Goal: Task Accomplishment & Management: Complete application form

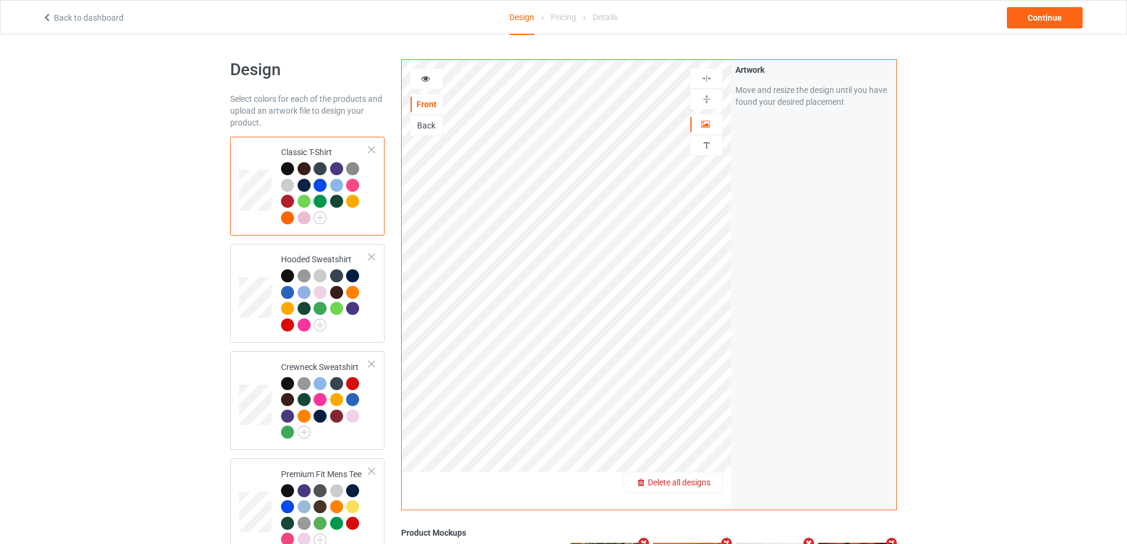
click at [708, 486] on span "Delete all designs" at bounding box center [679, 482] width 63 height 9
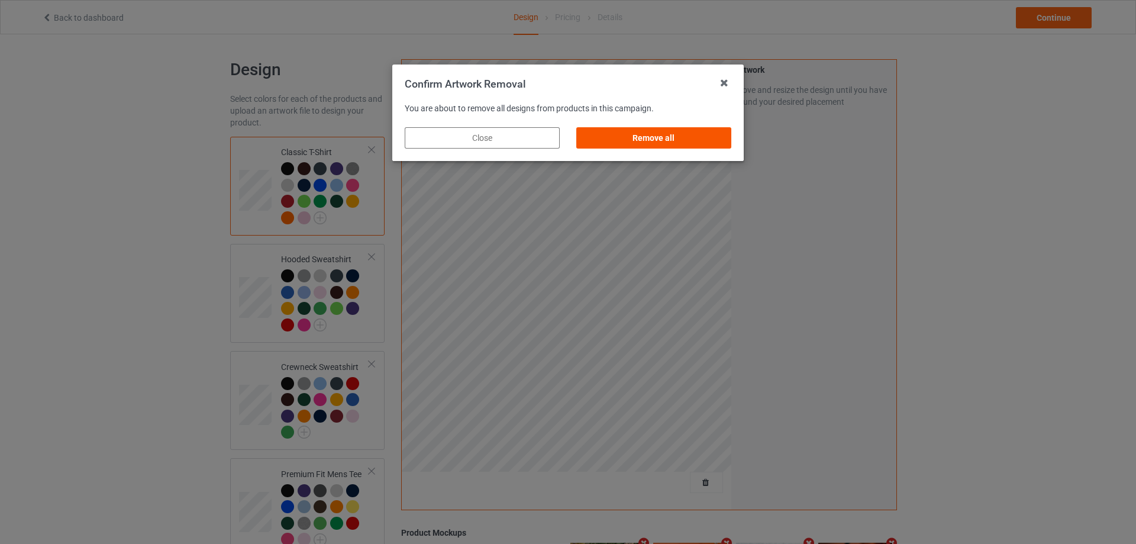
click at [658, 141] on div "Remove all" at bounding box center [653, 137] width 155 height 21
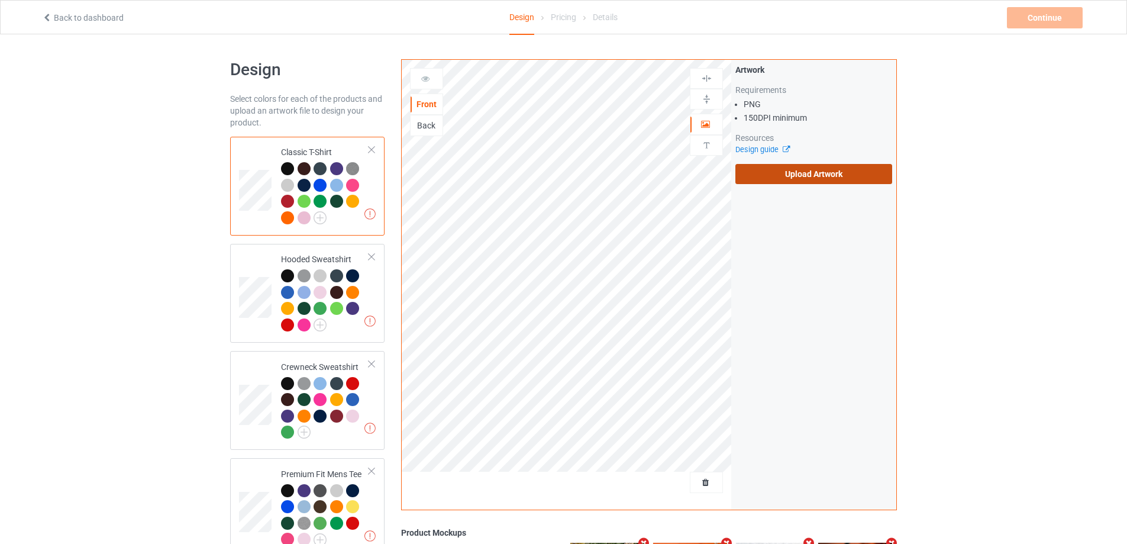
click at [821, 175] on label "Upload Artwork" at bounding box center [814, 174] width 157 height 20
click at [0, 0] on input "Upload Artwork" at bounding box center [0, 0] width 0 height 0
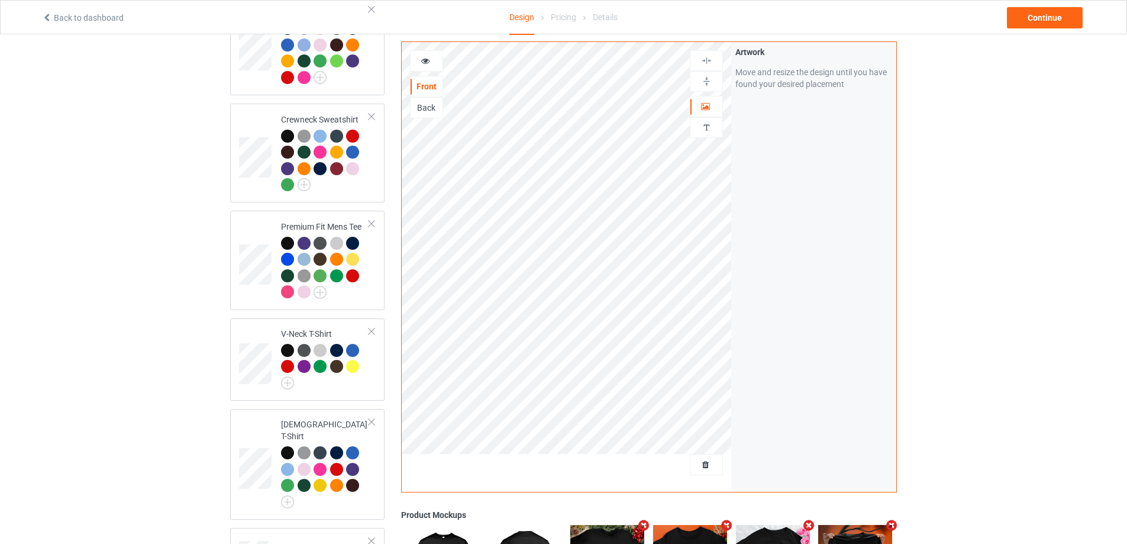
scroll to position [355, 0]
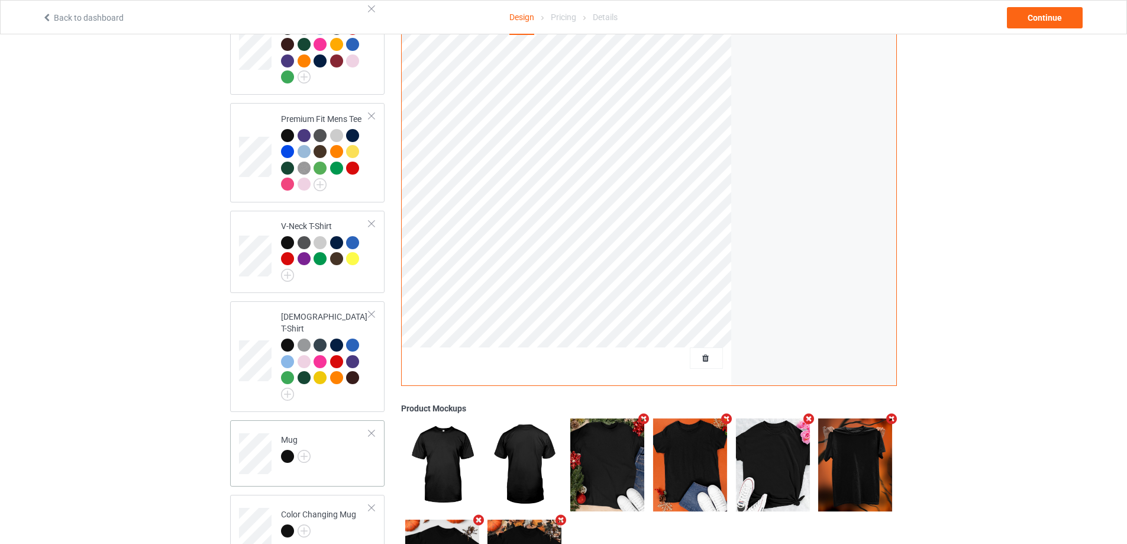
click at [356, 442] on td "Mug" at bounding box center [325, 449] width 101 height 49
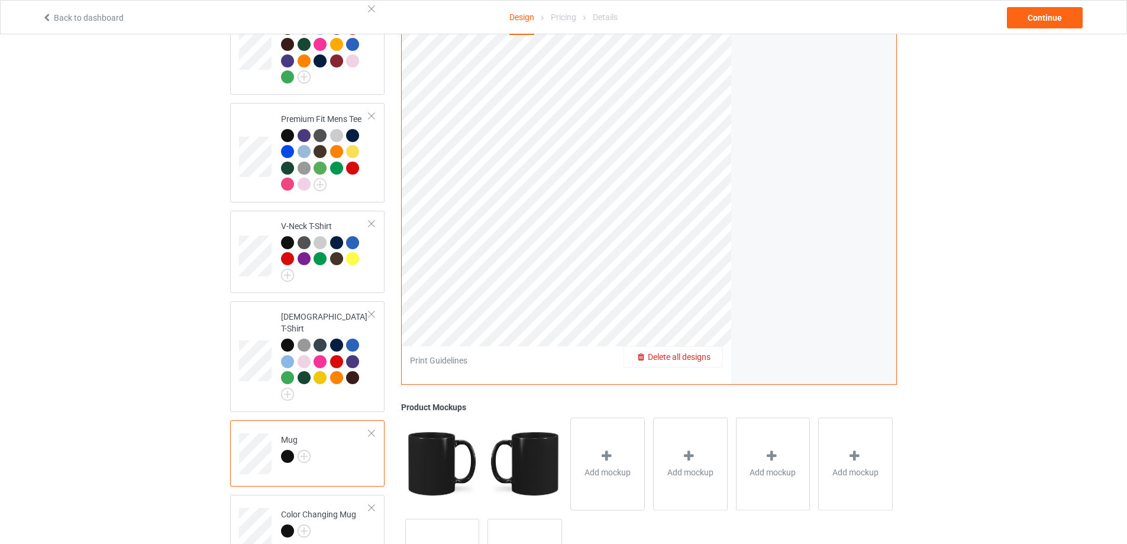
scroll to position [178, 0]
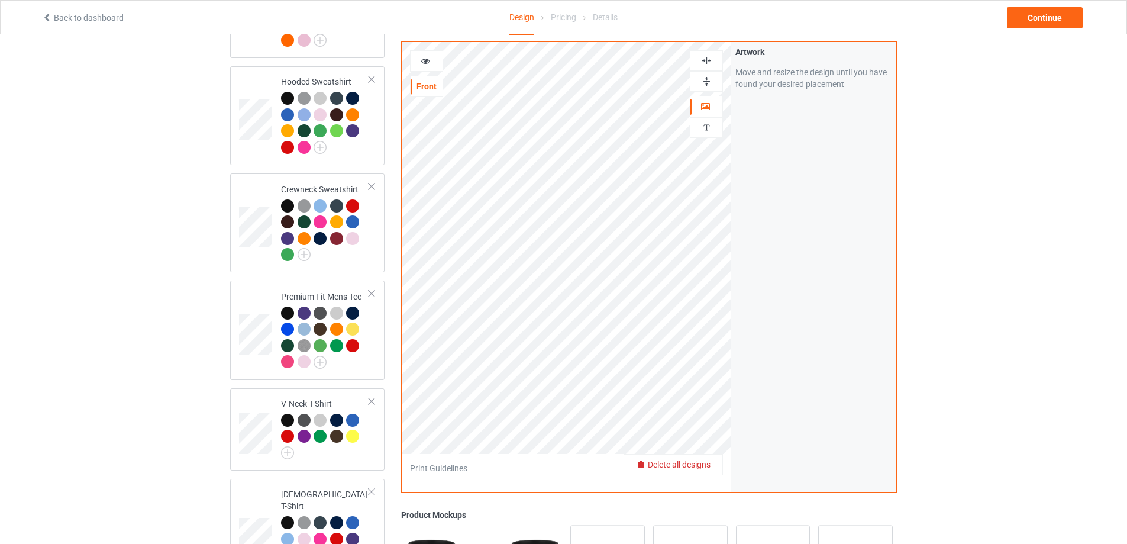
click at [702, 78] on img at bounding box center [706, 81] width 11 height 11
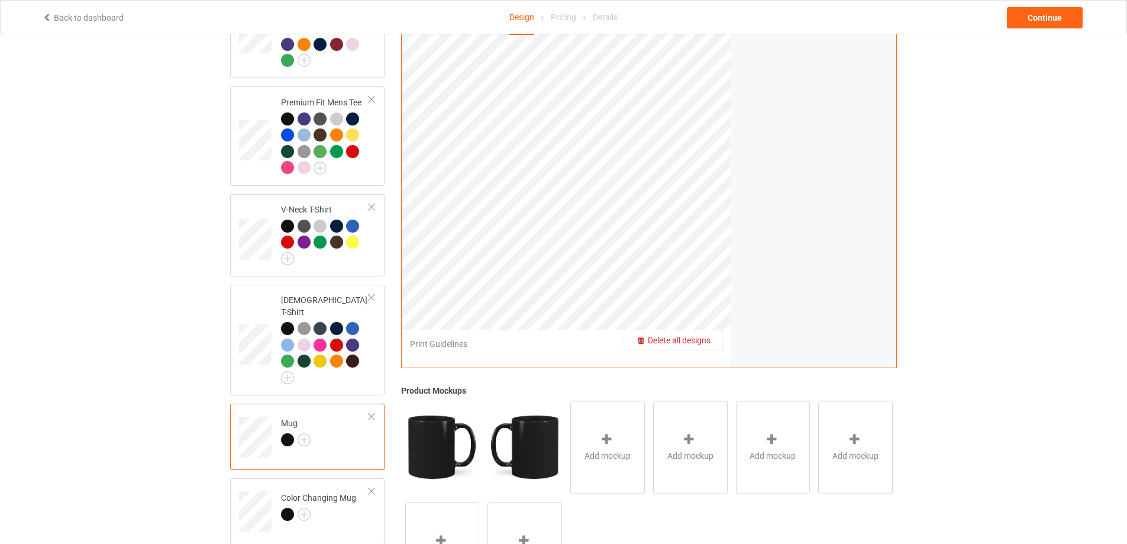
scroll to position [322, 0]
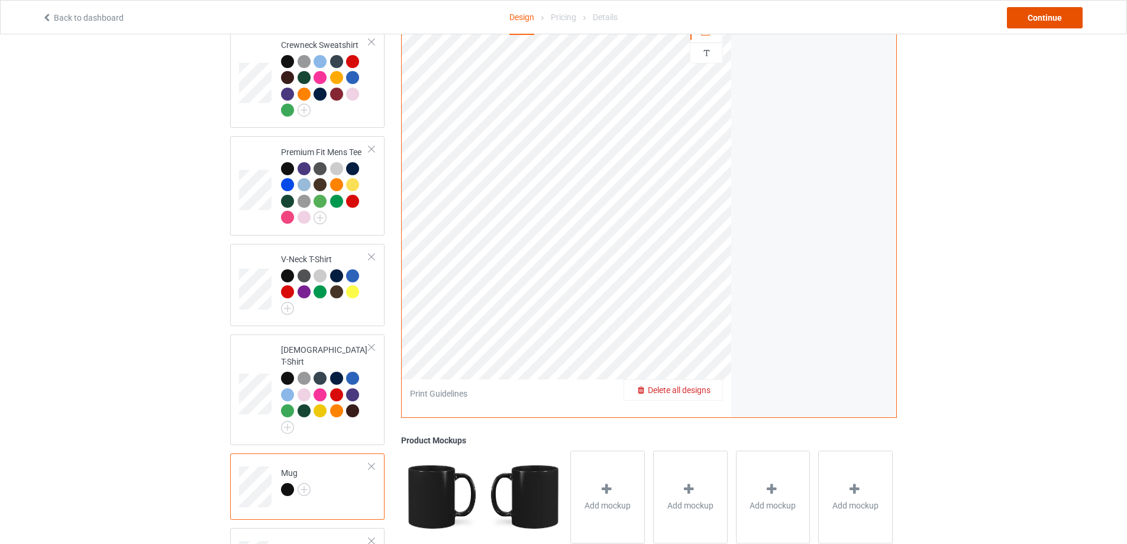
click at [1034, 17] on div "Continue" at bounding box center [1045, 17] width 76 height 21
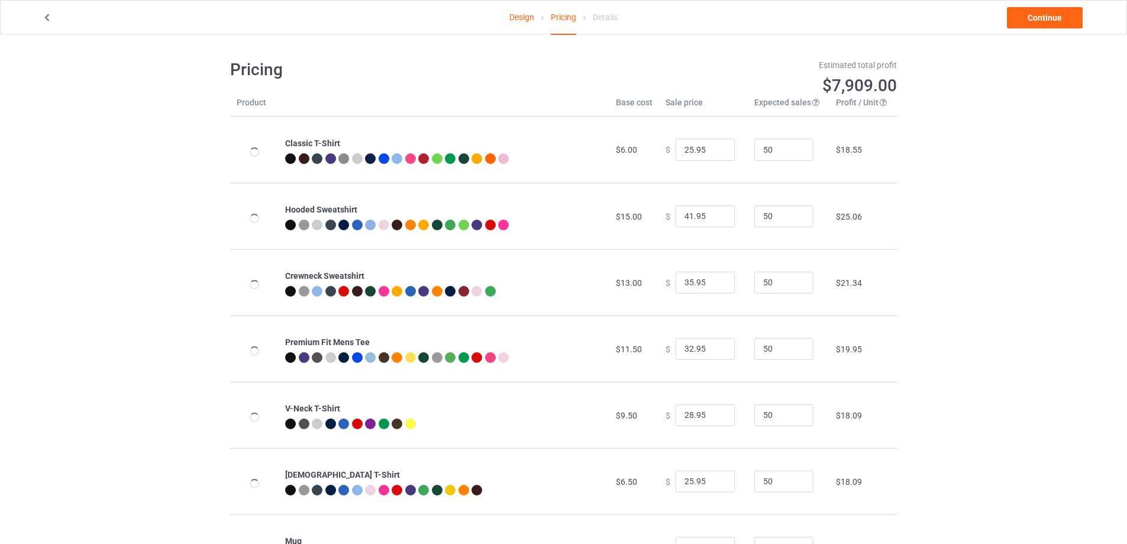
scroll to position [128, 0]
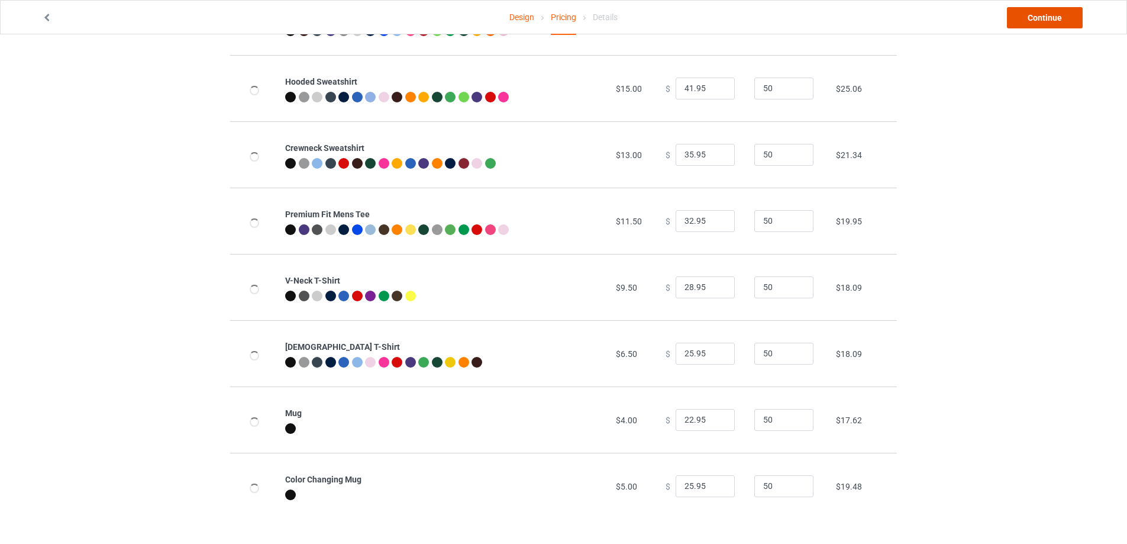
click at [1055, 26] on link "Continue" at bounding box center [1045, 17] width 76 height 21
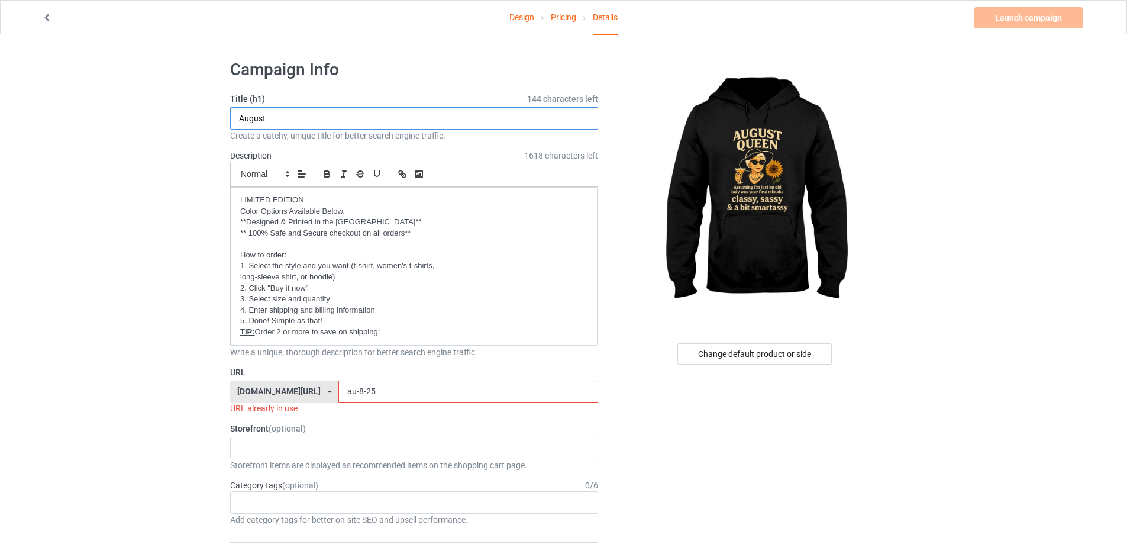
click at [310, 122] on input "August" at bounding box center [414, 118] width 368 height 22
type input "August Queen"
drag, startPoint x: 386, startPoint y: 389, endPoint x: 298, endPoint y: 384, distance: 87.8
click at [298, 384] on div "gift4family.com/ gift4family.com/ homely-gift.com/ homely-gift1960s.com/ teefuf…" at bounding box center [414, 392] width 368 height 22
click at [377, 394] on input "au-8-25" at bounding box center [468, 392] width 259 height 22
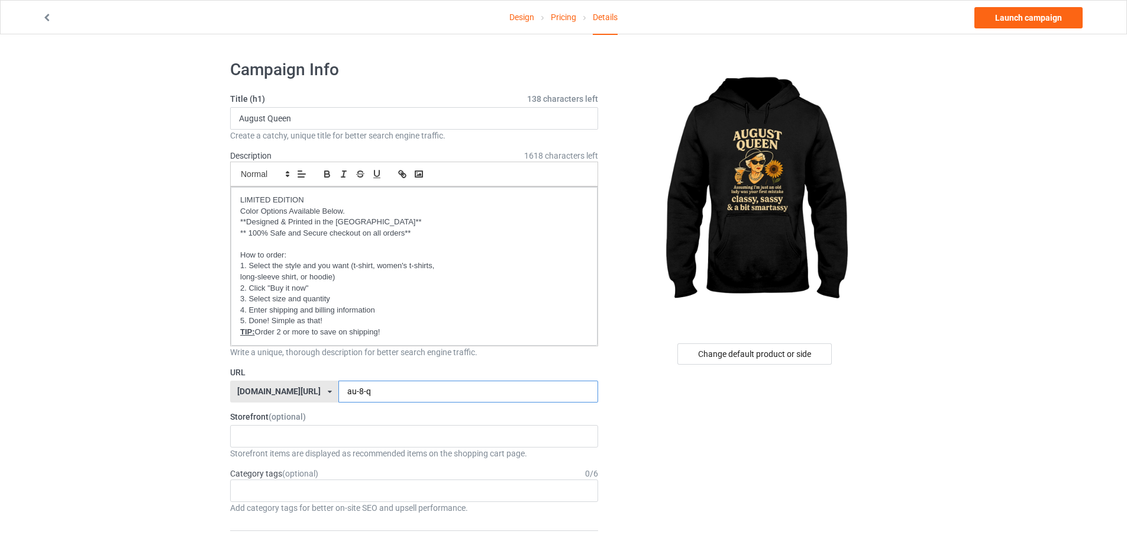
type input "au-8-q"
click at [1043, 1] on div "Design Pricing Details Launch campaign" at bounding box center [564, 17] width 1060 height 33
click at [1047, 11] on link "Launch campaign" at bounding box center [1029, 17] width 108 height 21
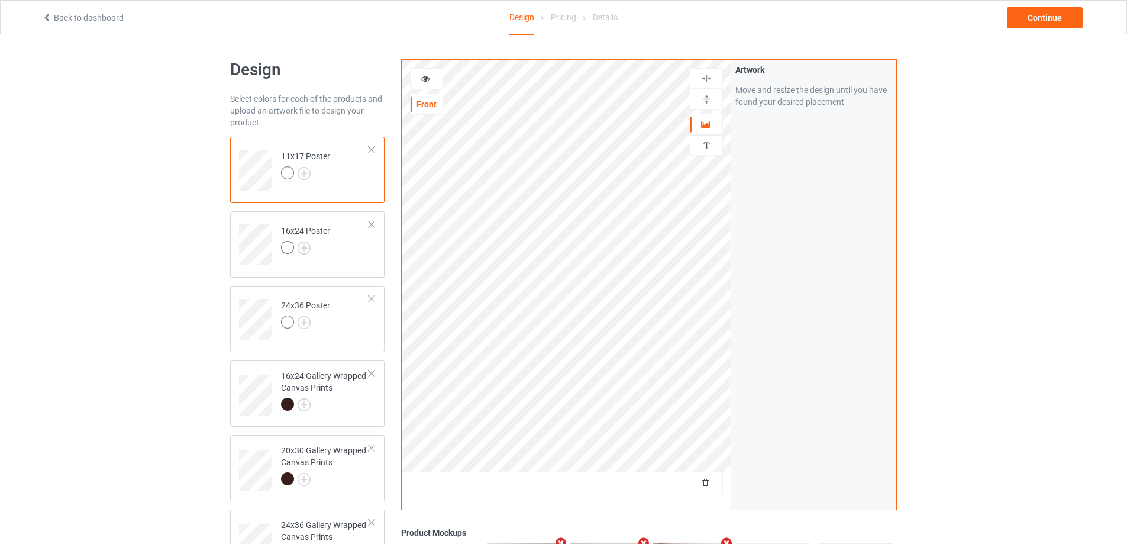
click at [711, 489] on div at bounding box center [706, 482] width 33 height 21
click at [701, 481] on span "Delete all designs" at bounding box center [679, 482] width 63 height 9
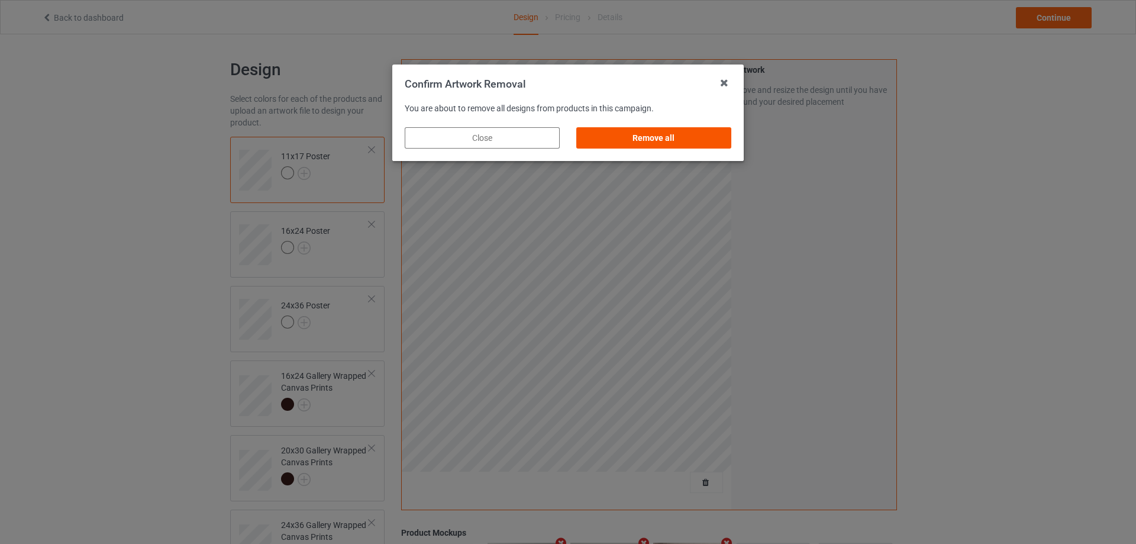
click at [637, 128] on div "Remove all" at bounding box center [653, 137] width 155 height 21
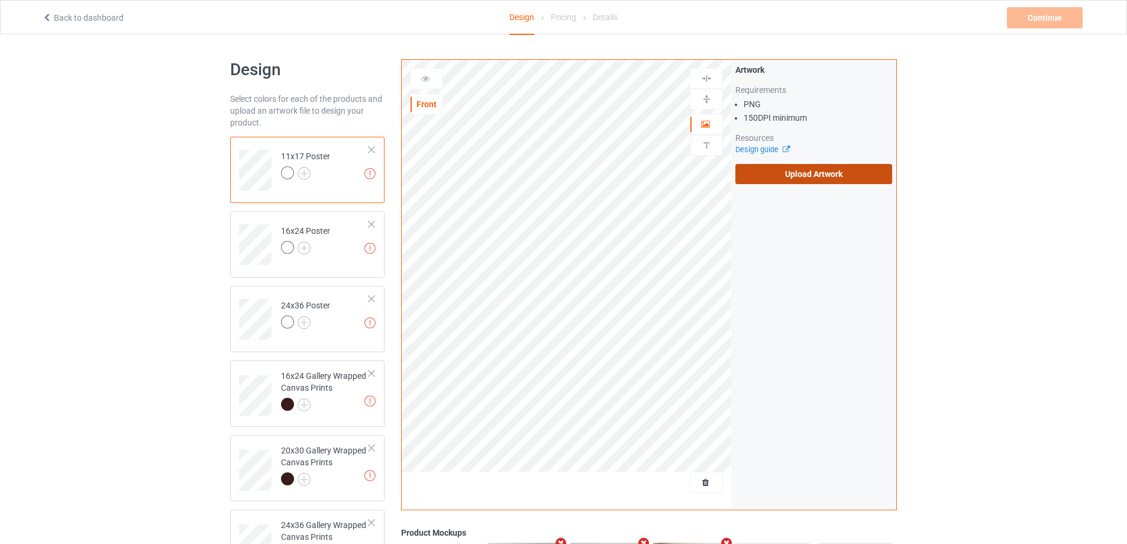
click at [835, 173] on label "Upload Artwork" at bounding box center [814, 174] width 157 height 20
click at [0, 0] on input "Upload Artwork" at bounding box center [0, 0] width 0 height 0
click at [780, 172] on label "Upload Artwork" at bounding box center [814, 174] width 157 height 20
click at [0, 0] on input "Upload Artwork" at bounding box center [0, 0] width 0 height 0
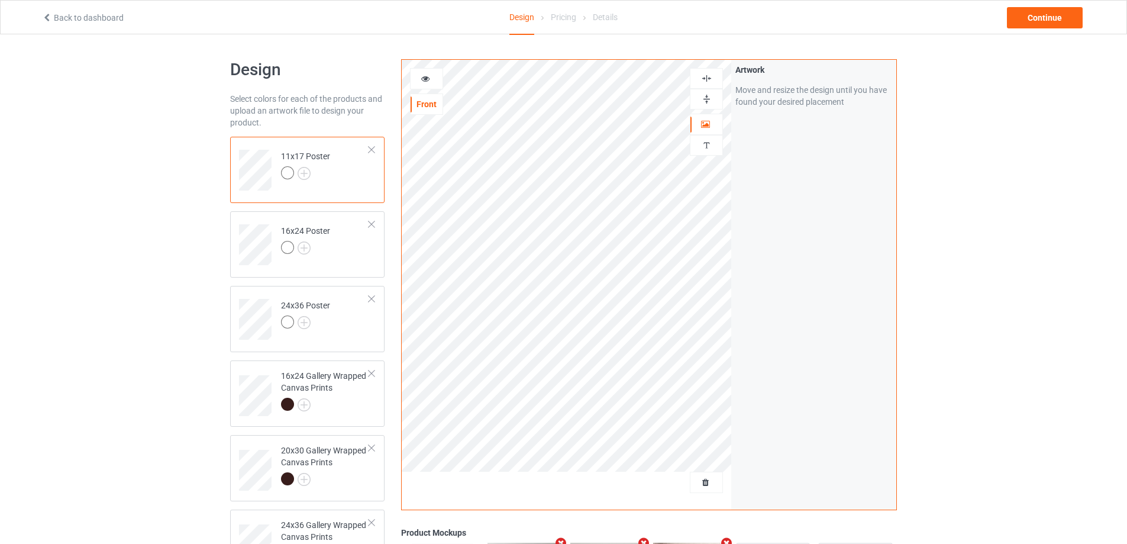
click at [710, 95] on img at bounding box center [706, 99] width 11 height 11
click at [710, 76] on img at bounding box center [706, 78] width 11 height 11
click at [350, 394] on div "16x24 Gallery Wrapped Canvas Prints" at bounding box center [325, 390] width 88 height 40
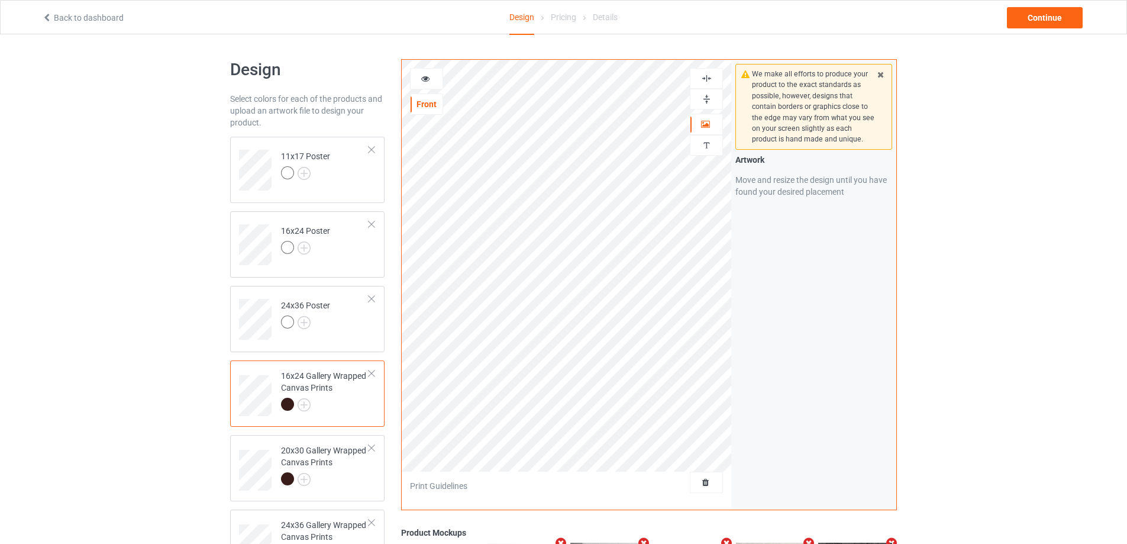
drag, startPoint x: 701, startPoint y: 99, endPoint x: 705, endPoint y: 91, distance: 9.6
click at [701, 99] on img at bounding box center [706, 99] width 11 height 11
click at [708, 76] on img at bounding box center [706, 78] width 11 height 11
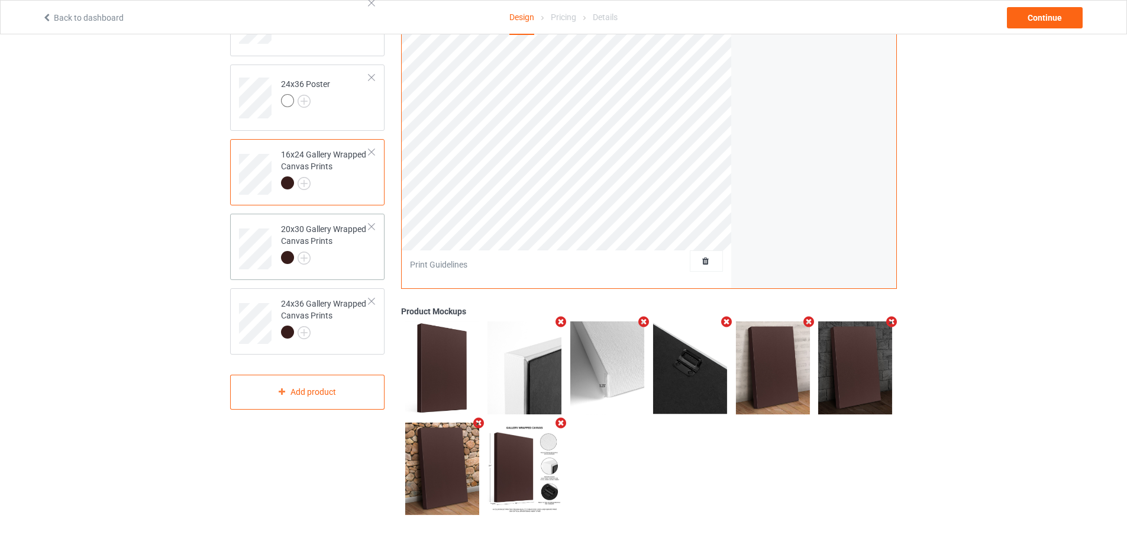
click at [363, 253] on div at bounding box center [325, 259] width 88 height 17
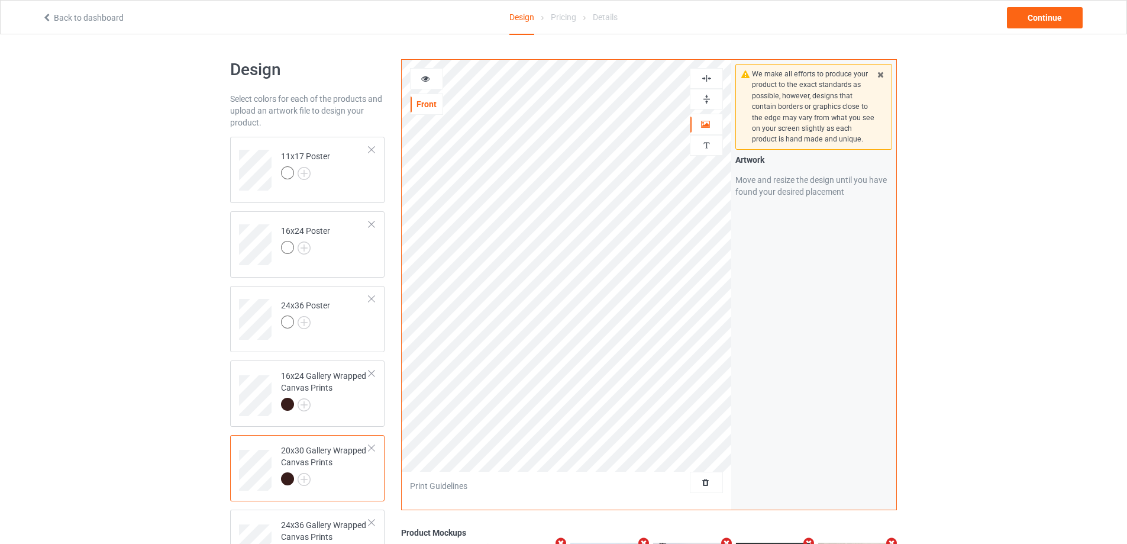
click at [705, 99] on img at bounding box center [706, 99] width 11 height 11
click at [711, 78] on img at bounding box center [706, 78] width 11 height 11
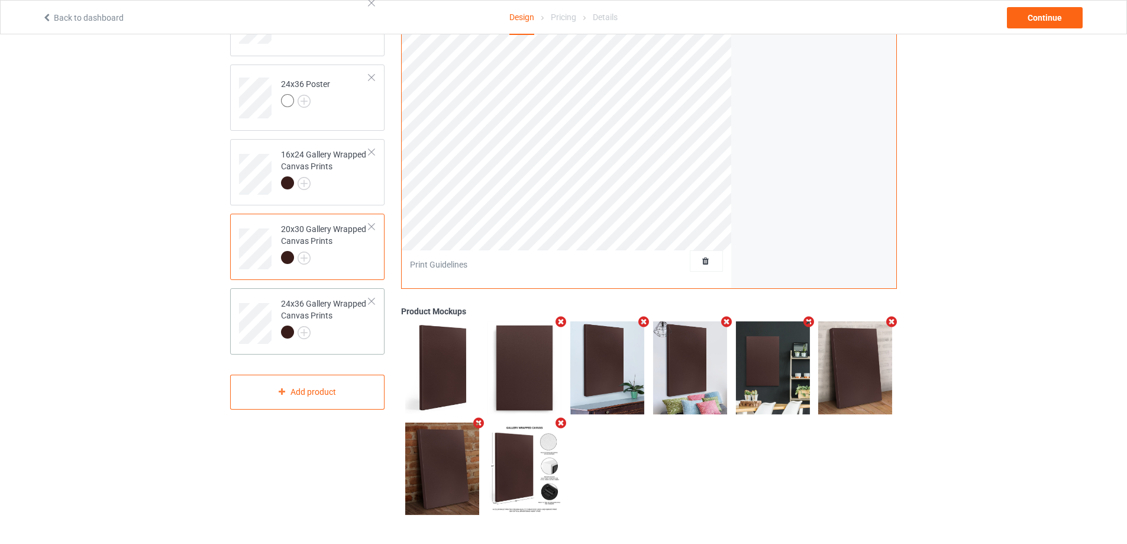
click at [347, 334] on div at bounding box center [325, 334] width 88 height 17
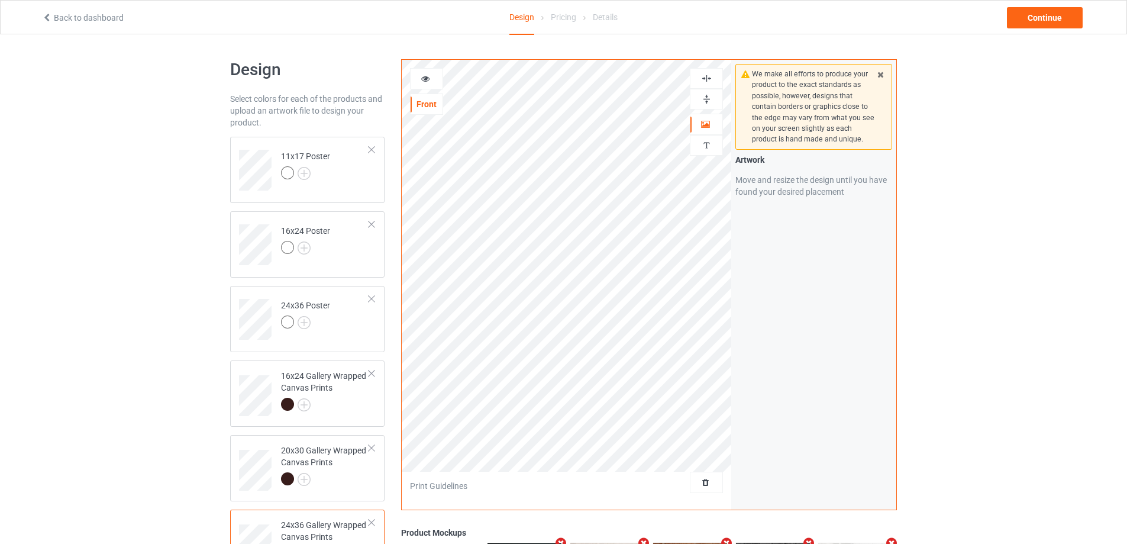
click at [710, 97] on img at bounding box center [706, 99] width 11 height 11
click at [707, 80] on img at bounding box center [706, 78] width 11 height 11
click at [706, 98] on img at bounding box center [706, 99] width 11 height 11
click at [708, 76] on img at bounding box center [706, 78] width 11 height 11
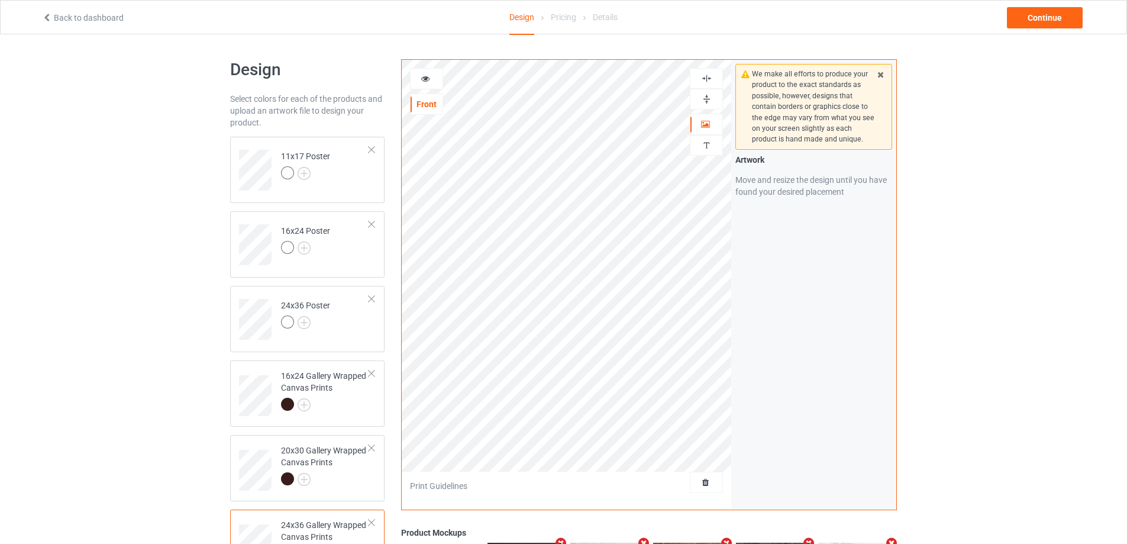
click at [707, 104] on img at bounding box center [706, 99] width 11 height 11
click at [708, 101] on img at bounding box center [706, 99] width 11 height 11
click at [704, 96] on img at bounding box center [706, 99] width 11 height 11
click at [705, 78] on img at bounding box center [706, 78] width 11 height 11
click at [427, 76] on icon at bounding box center [426, 77] width 10 height 8
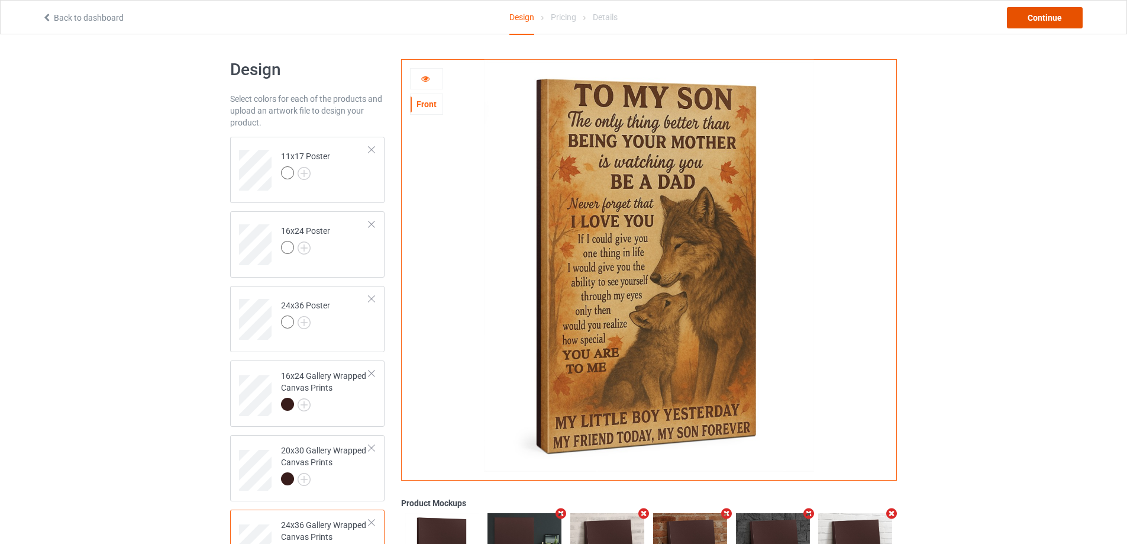
click at [1029, 17] on div "Continue" at bounding box center [1045, 17] width 76 height 21
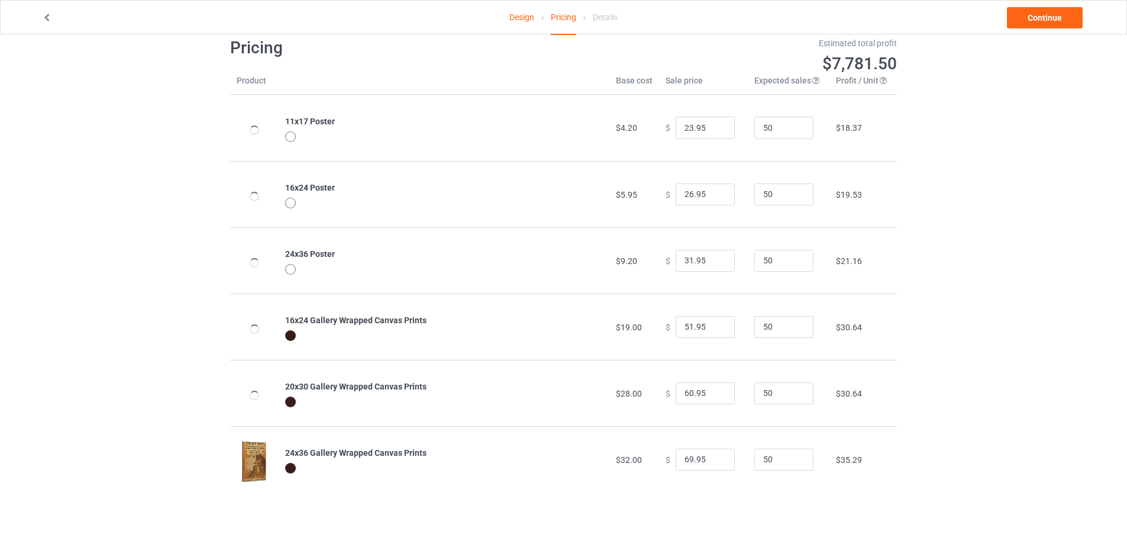
scroll to position [34, 0]
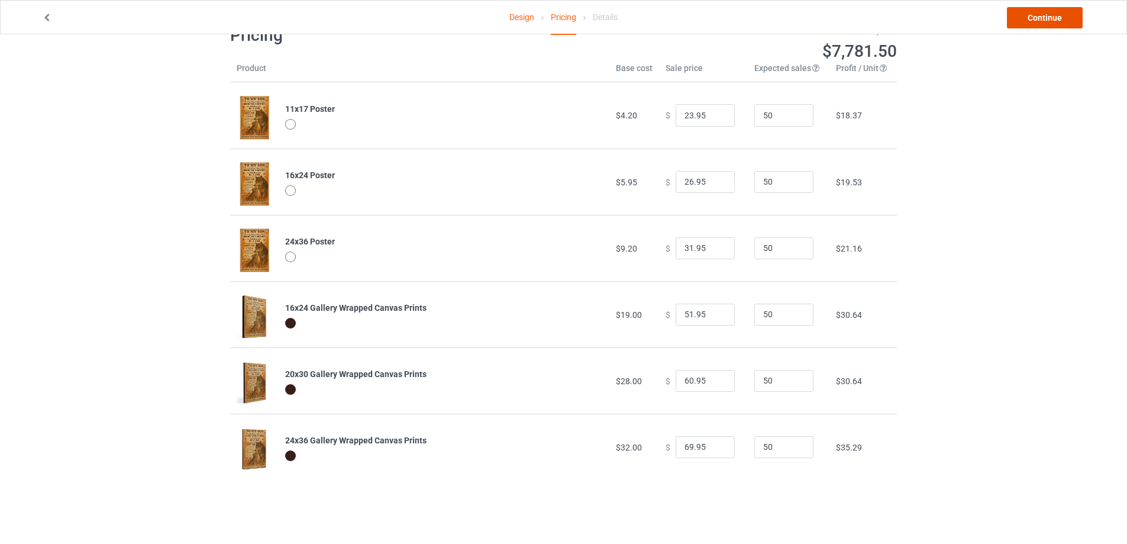
click at [1036, 15] on link "Continue" at bounding box center [1045, 17] width 76 height 21
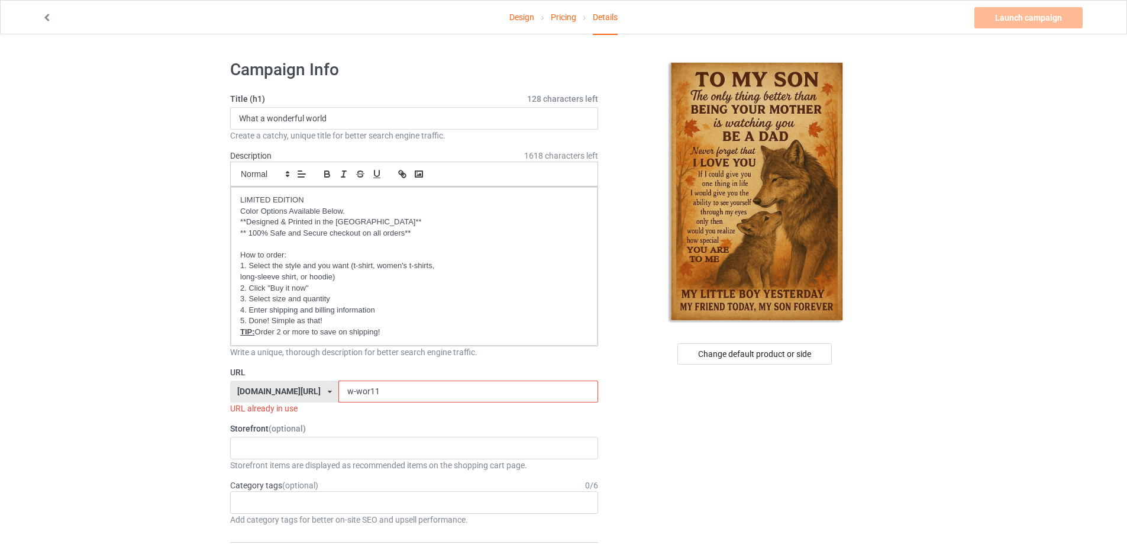
click at [518, 15] on link "Design" at bounding box center [522, 17] width 25 height 33
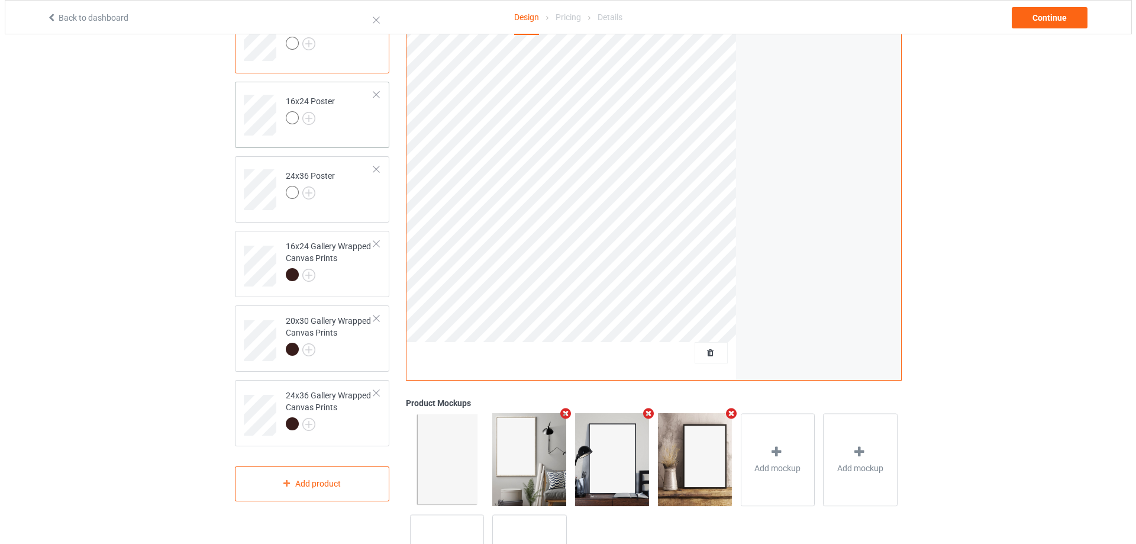
scroll to position [223, 0]
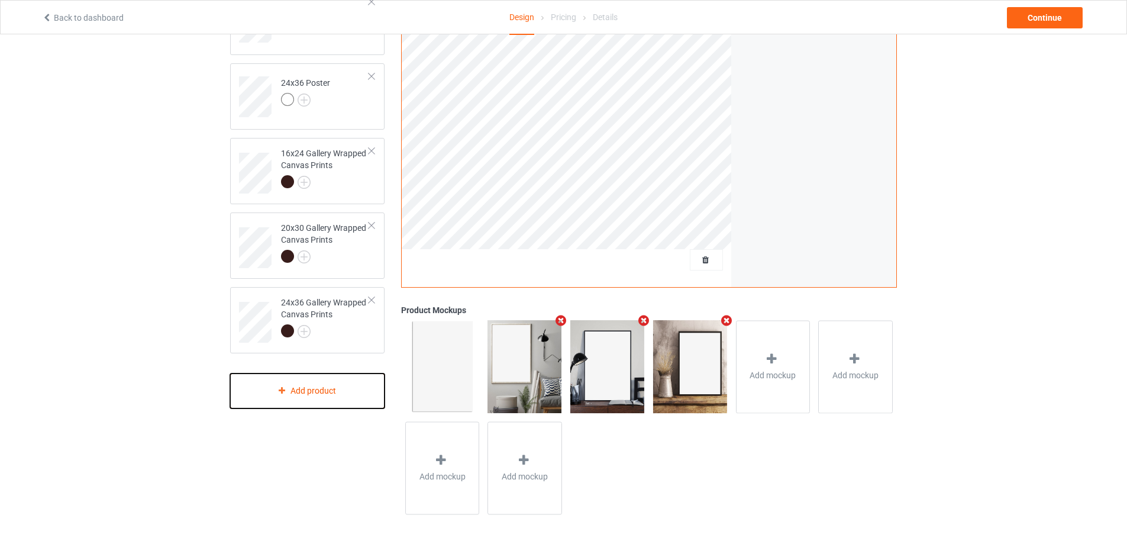
click at [339, 393] on div "Add product" at bounding box center [307, 390] width 154 height 35
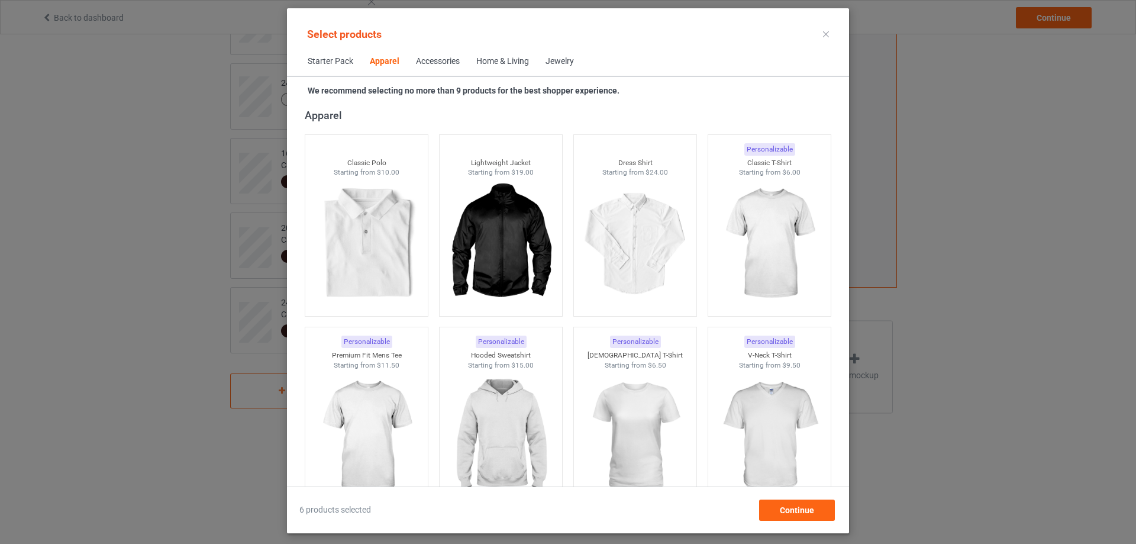
click at [502, 66] on div "Home & Living" at bounding box center [502, 62] width 53 height 12
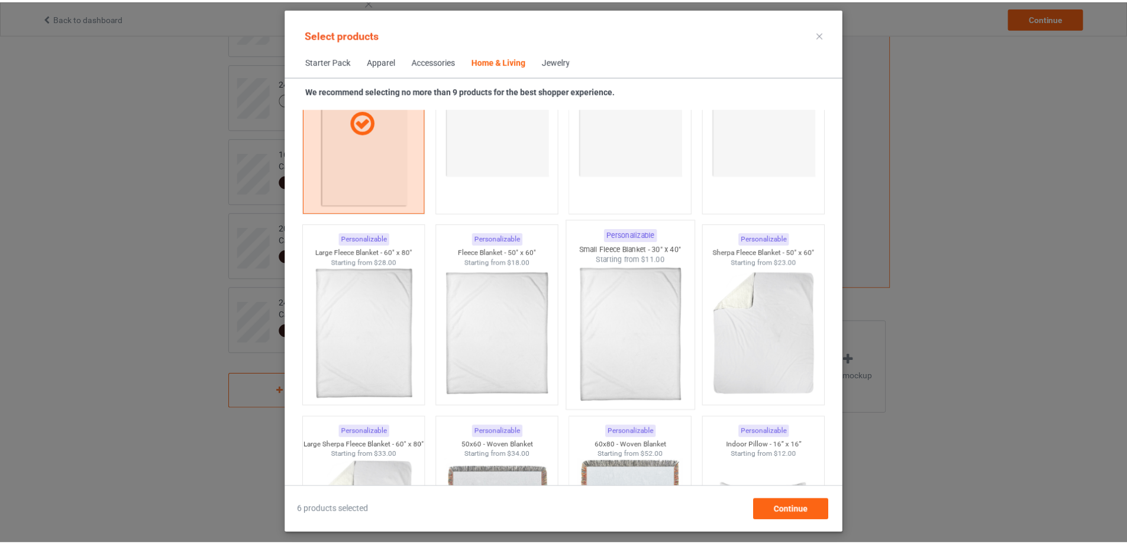
scroll to position [5752, 0]
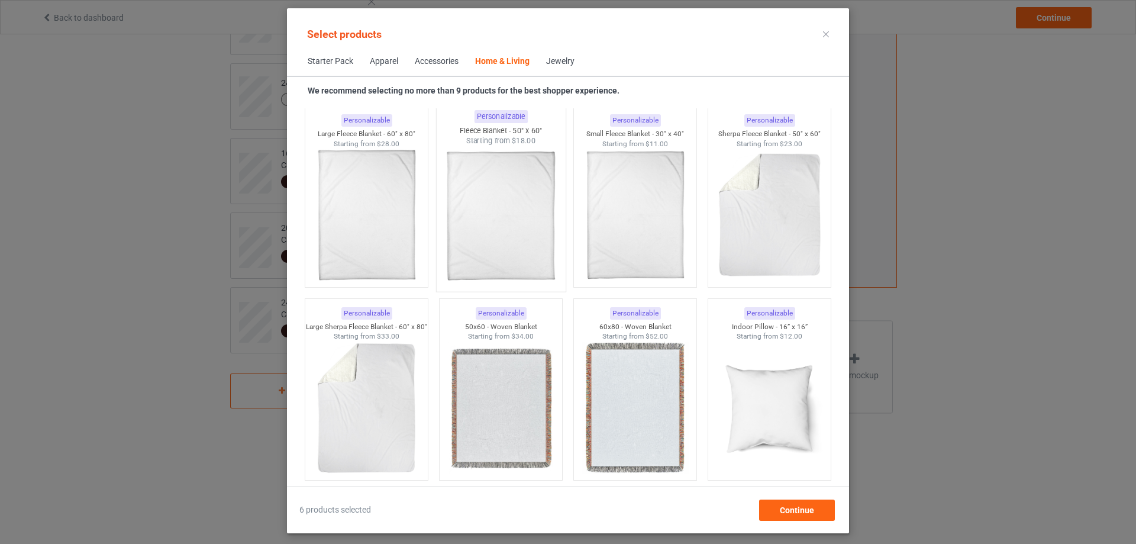
click at [491, 212] on img at bounding box center [500, 215] width 111 height 139
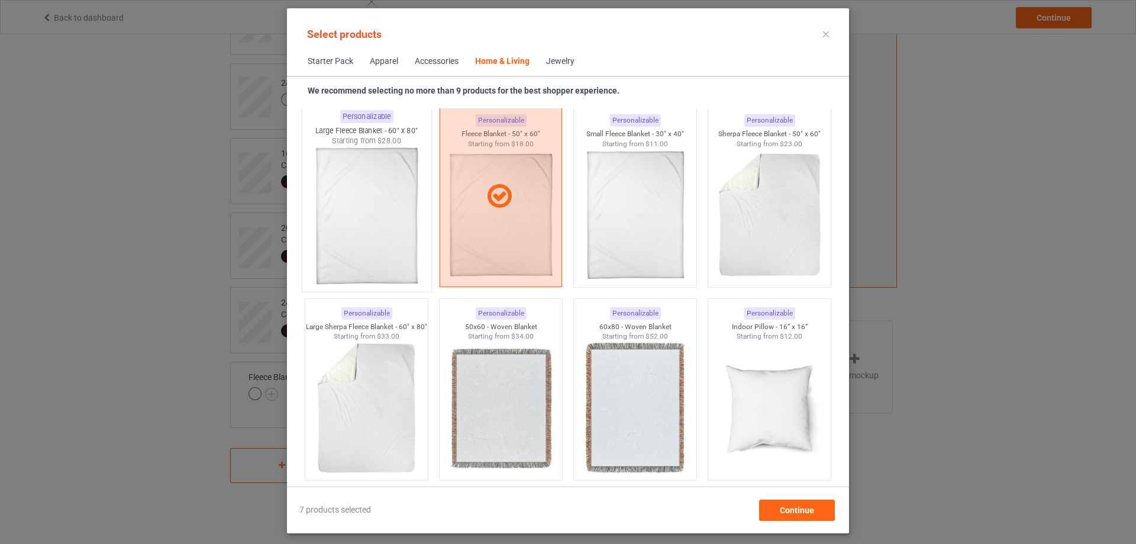
click at [349, 193] on img at bounding box center [366, 215] width 111 height 139
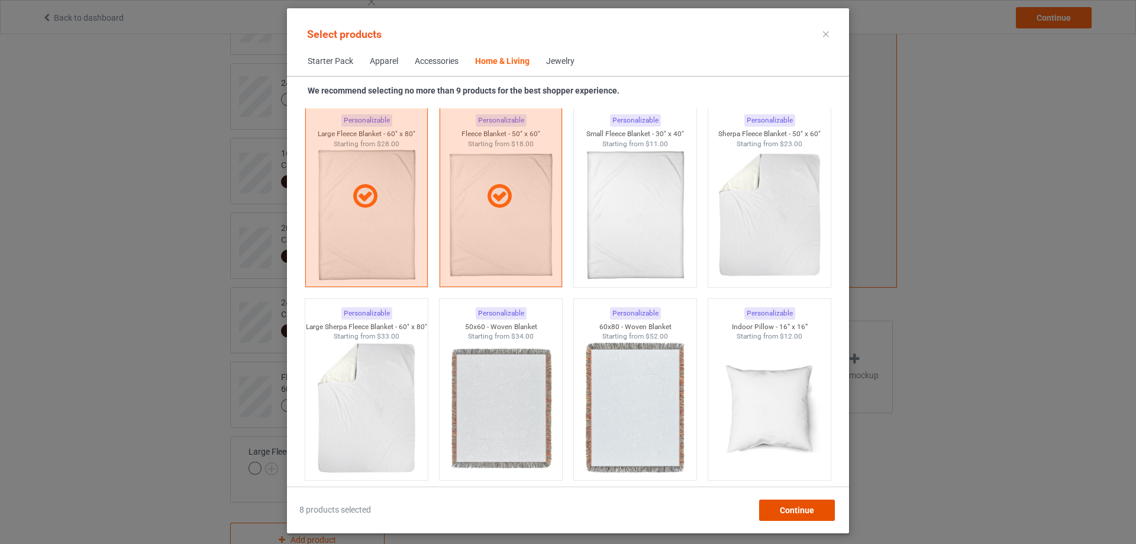
click at [787, 507] on span "Continue" at bounding box center [797, 509] width 34 height 9
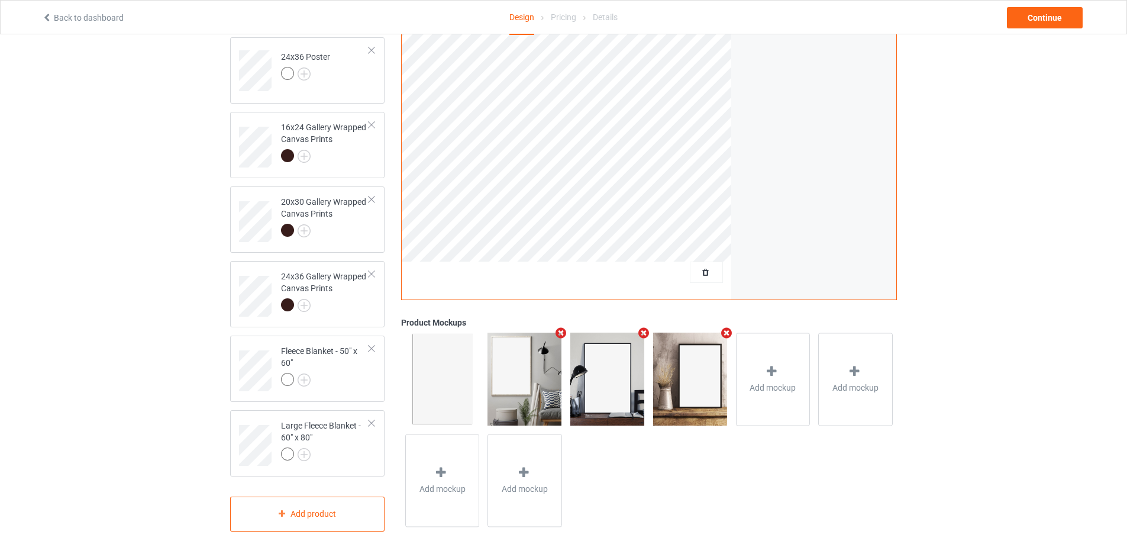
scroll to position [261, 0]
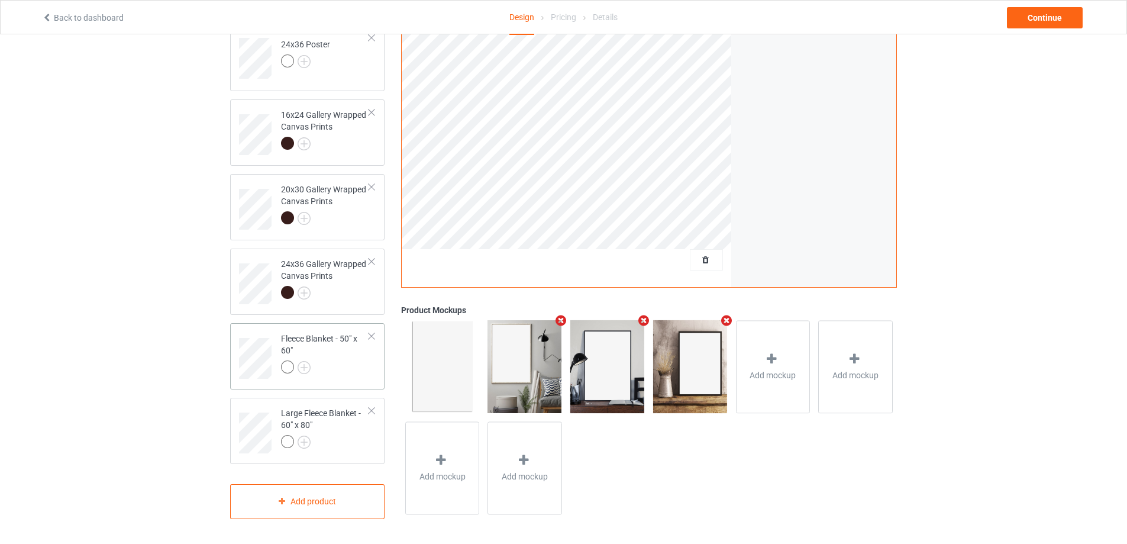
click at [334, 369] on div at bounding box center [325, 368] width 88 height 17
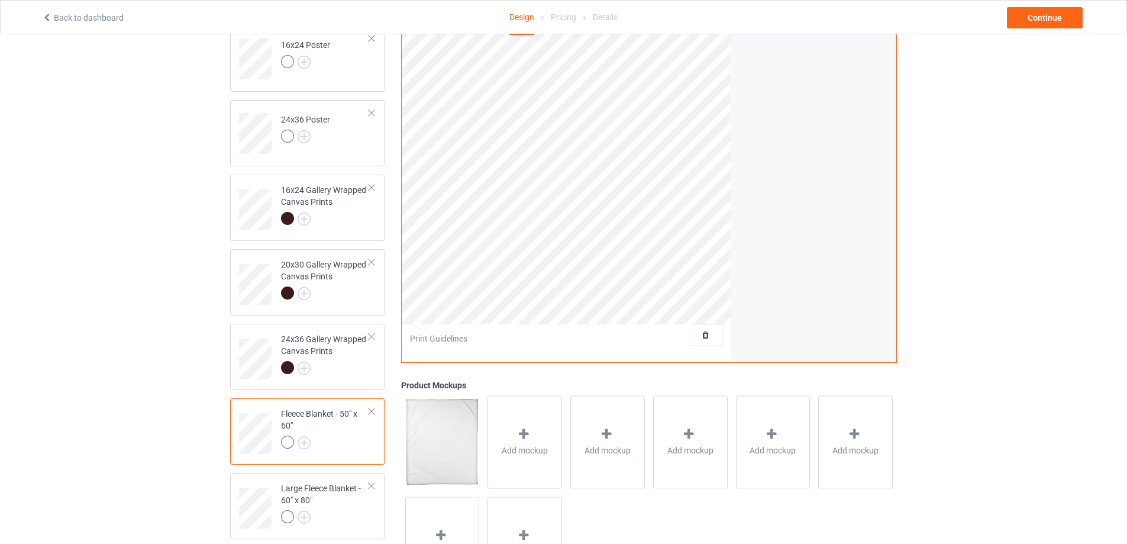
scroll to position [261, 0]
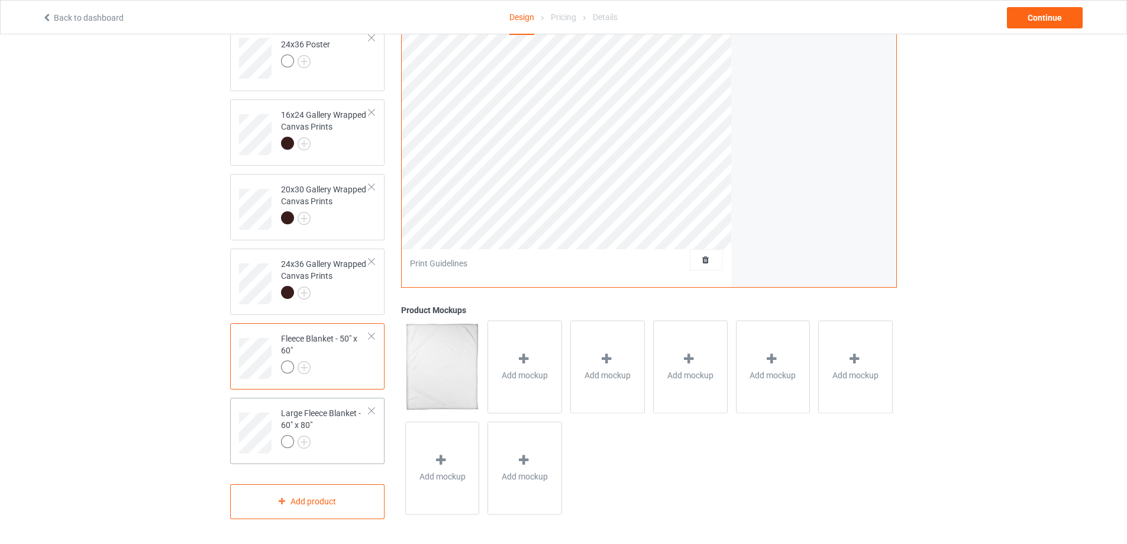
click at [350, 443] on div at bounding box center [325, 443] width 88 height 17
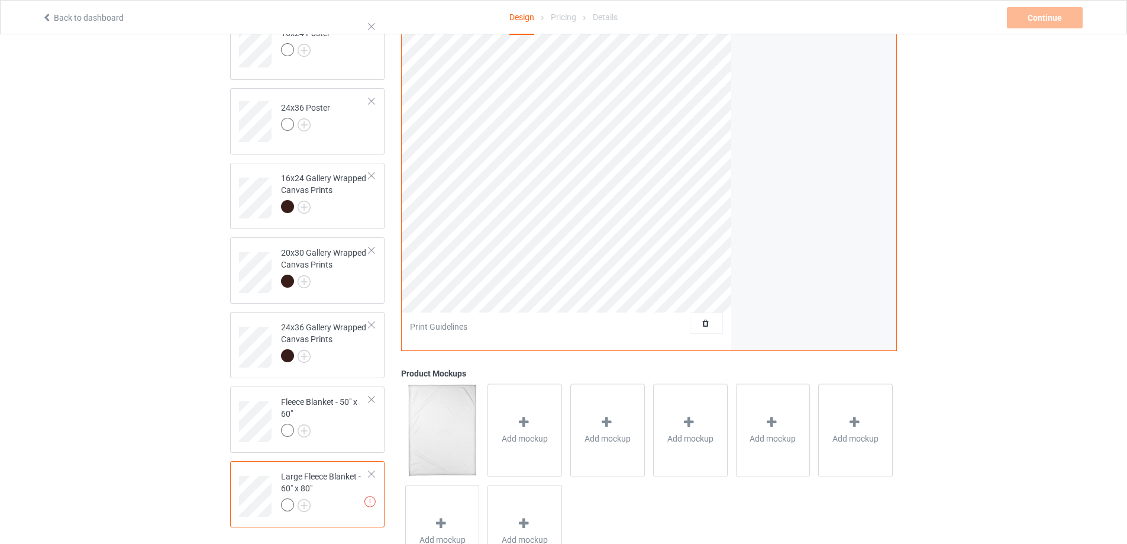
scroll to position [261, 0]
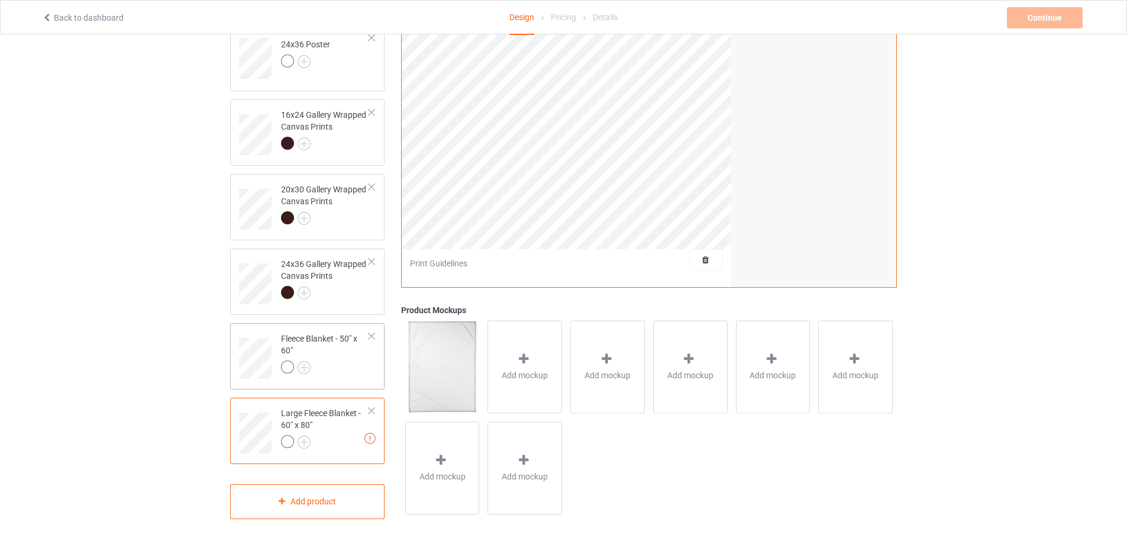
click at [350, 380] on td "Fleece Blanket - 50" x 60"" at bounding box center [325, 354] width 101 height 53
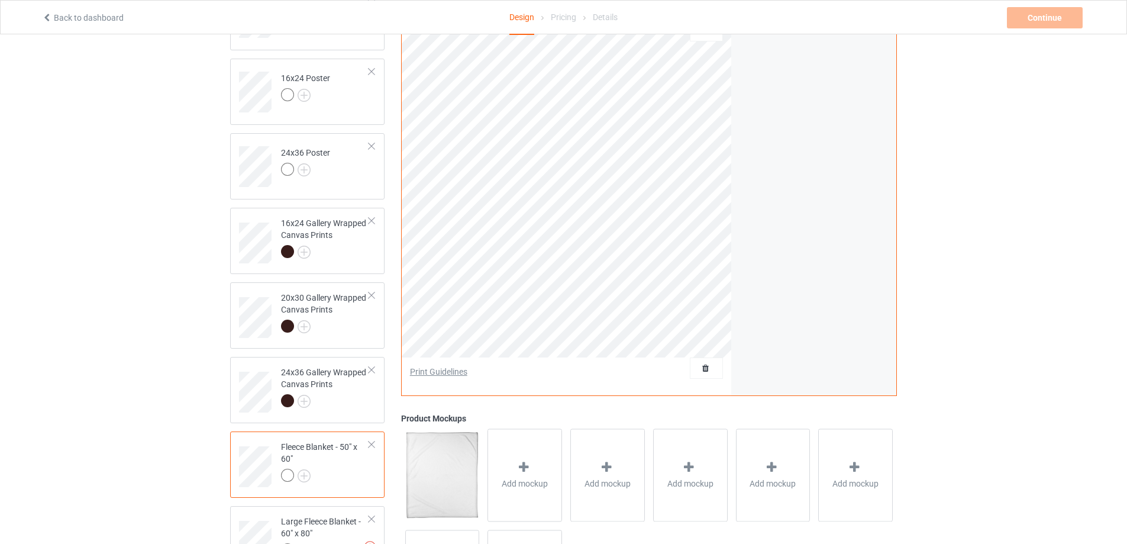
scroll to position [24, 0]
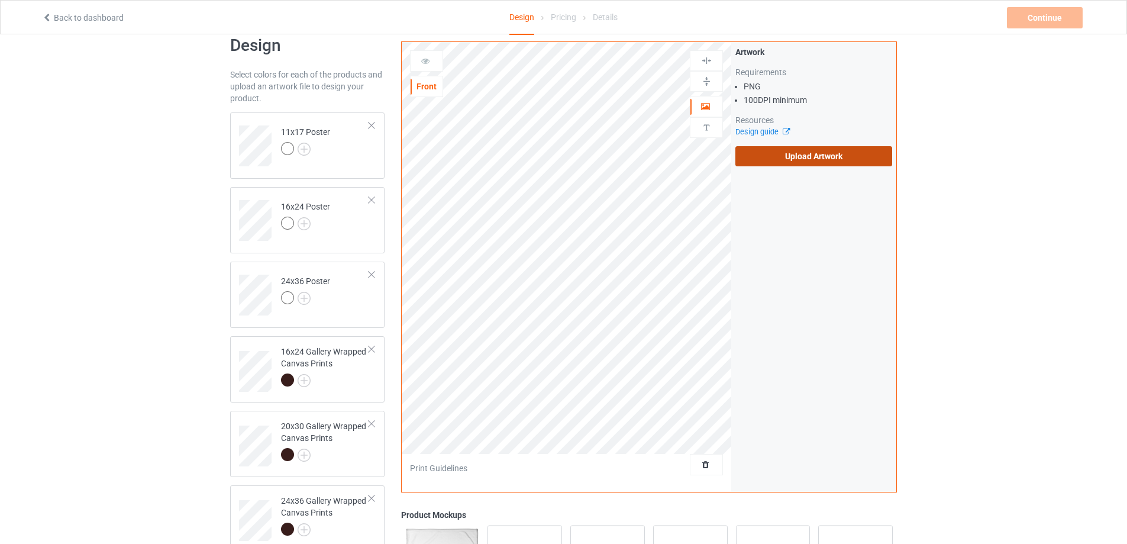
click at [823, 154] on label "Upload Artwork" at bounding box center [814, 156] width 157 height 20
click at [0, 0] on input "Upload Artwork" at bounding box center [0, 0] width 0 height 0
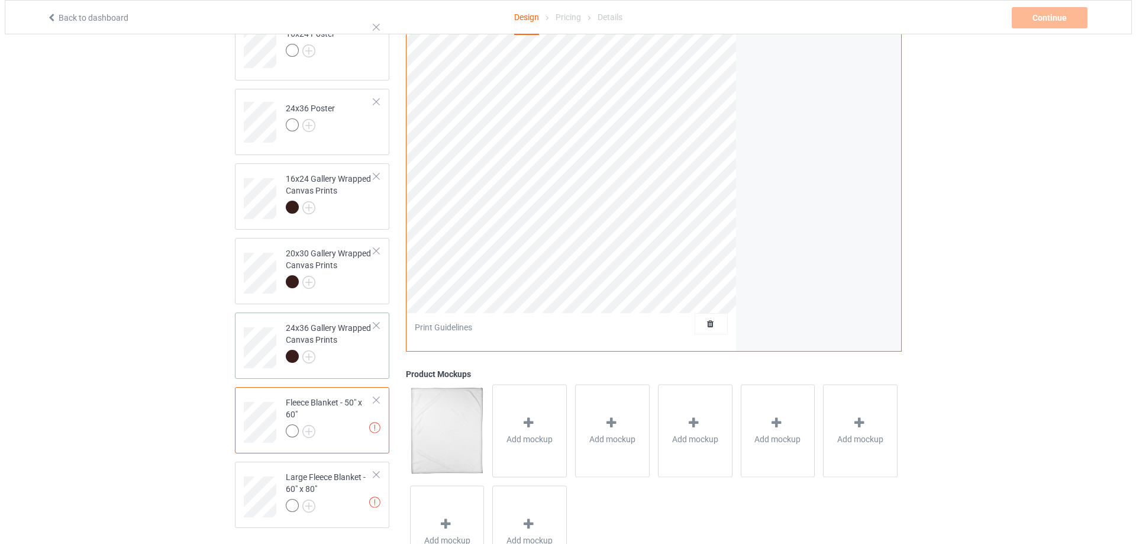
scroll to position [261, 0]
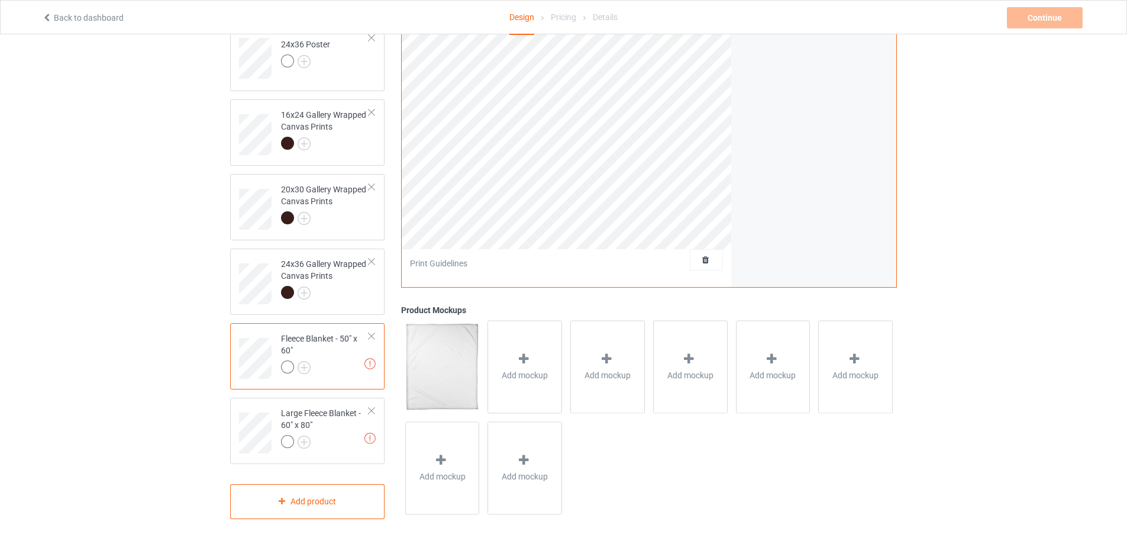
click at [341, 351] on div "Fleece Blanket - 50" x 60"" at bounding box center [325, 353] width 88 height 40
click at [515, 361] on div "Add mockup" at bounding box center [525, 367] width 75 height 93
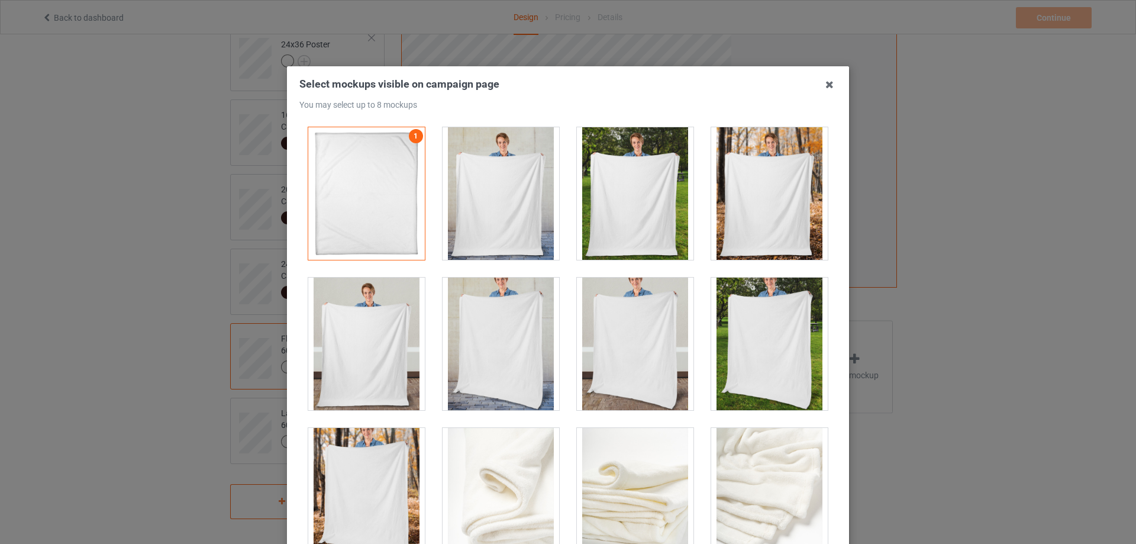
drag, startPoint x: 511, startPoint y: 224, endPoint x: 604, endPoint y: 224, distance: 92.3
click at [511, 224] on div at bounding box center [501, 193] width 117 height 133
click at [750, 205] on div at bounding box center [769, 193] width 117 height 133
click at [381, 347] on div at bounding box center [366, 344] width 117 height 133
click at [729, 342] on div at bounding box center [769, 344] width 117 height 133
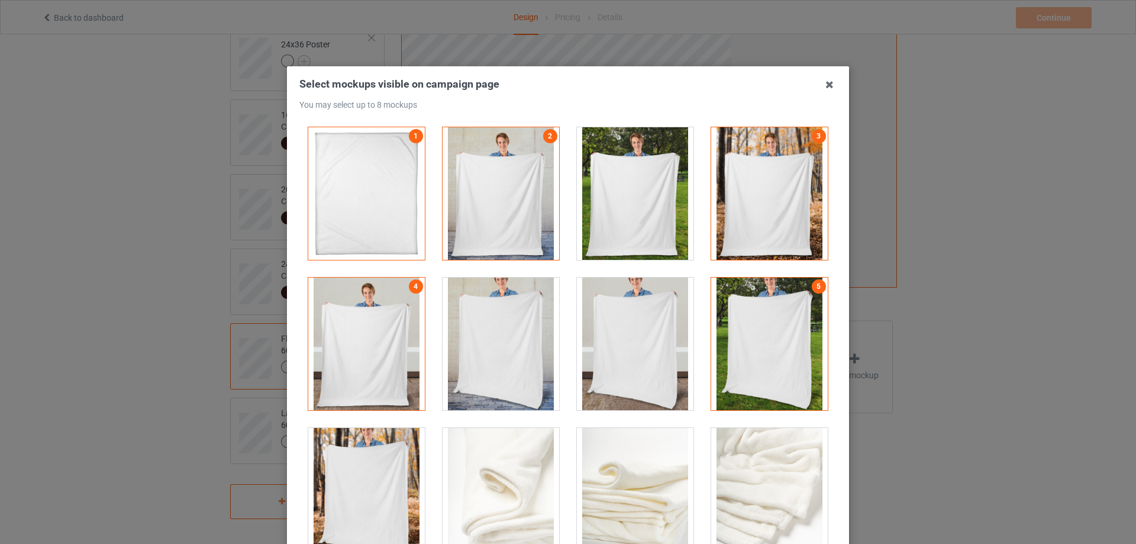
click at [336, 463] on div at bounding box center [366, 494] width 117 height 133
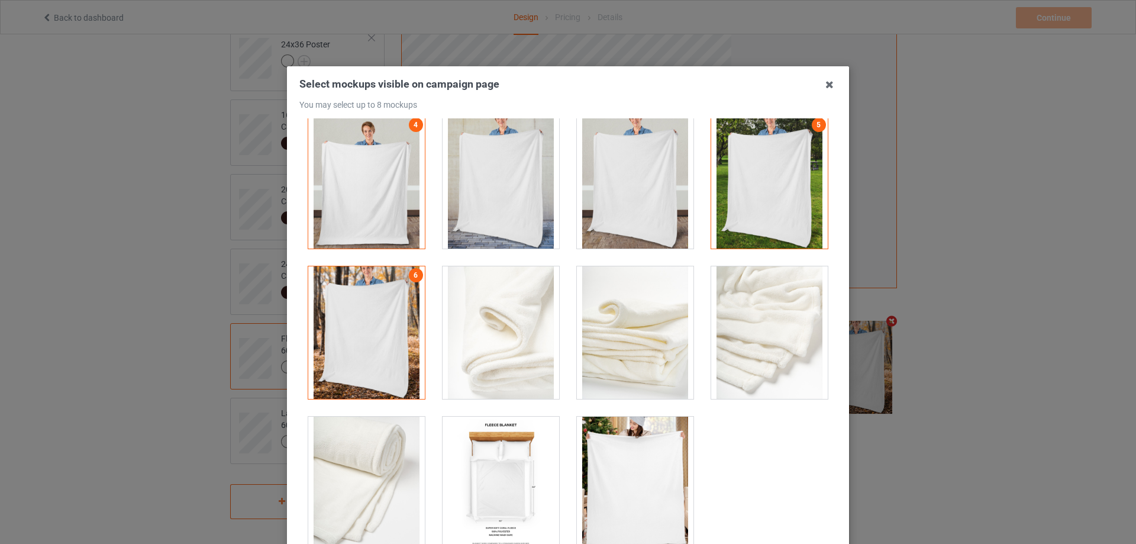
scroll to position [166, 0]
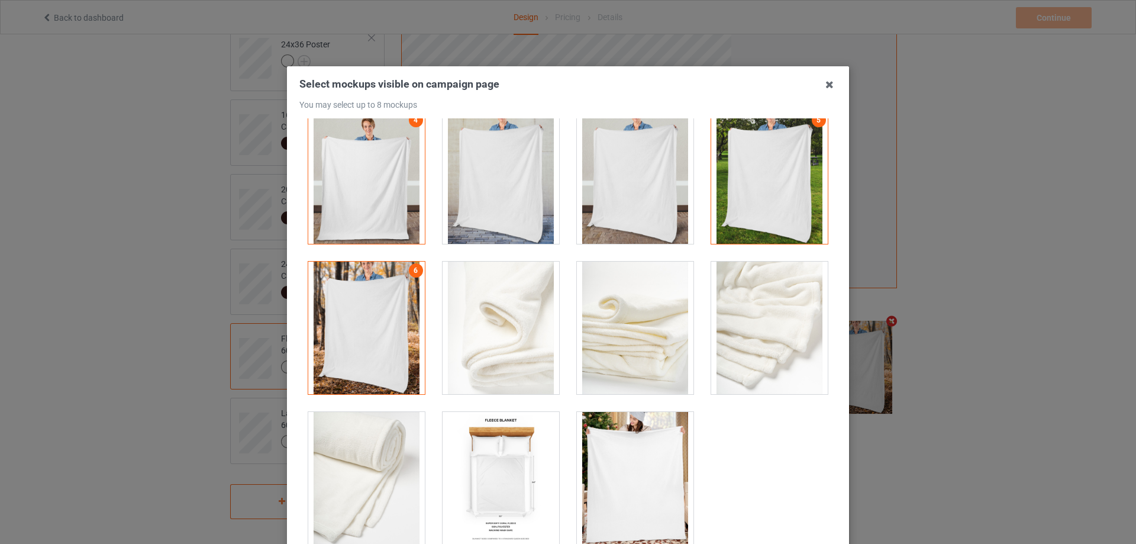
click at [637, 488] on div at bounding box center [635, 478] width 117 height 133
click at [379, 461] on div at bounding box center [366, 478] width 117 height 133
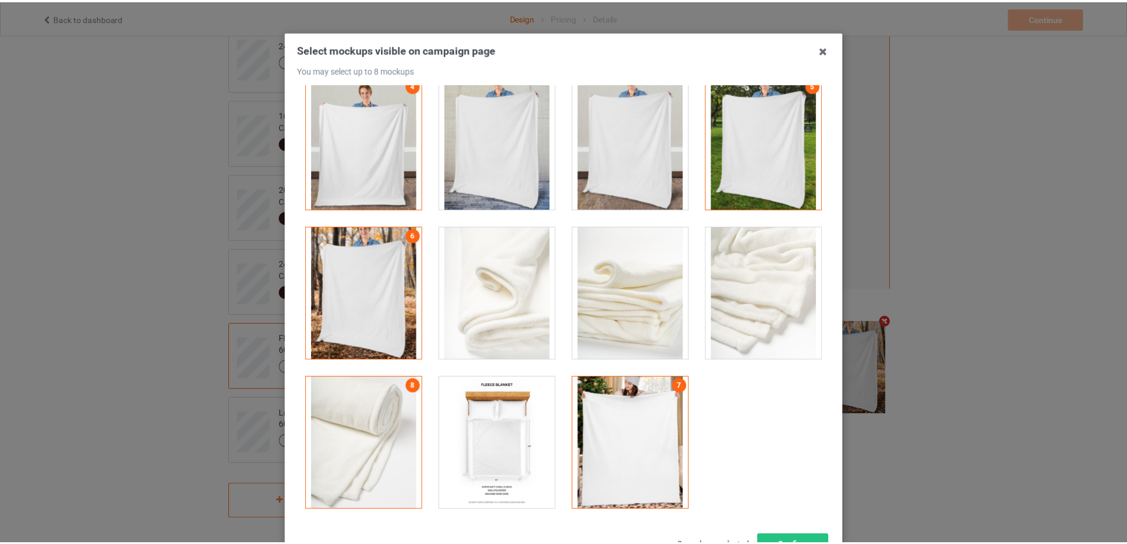
scroll to position [130, 0]
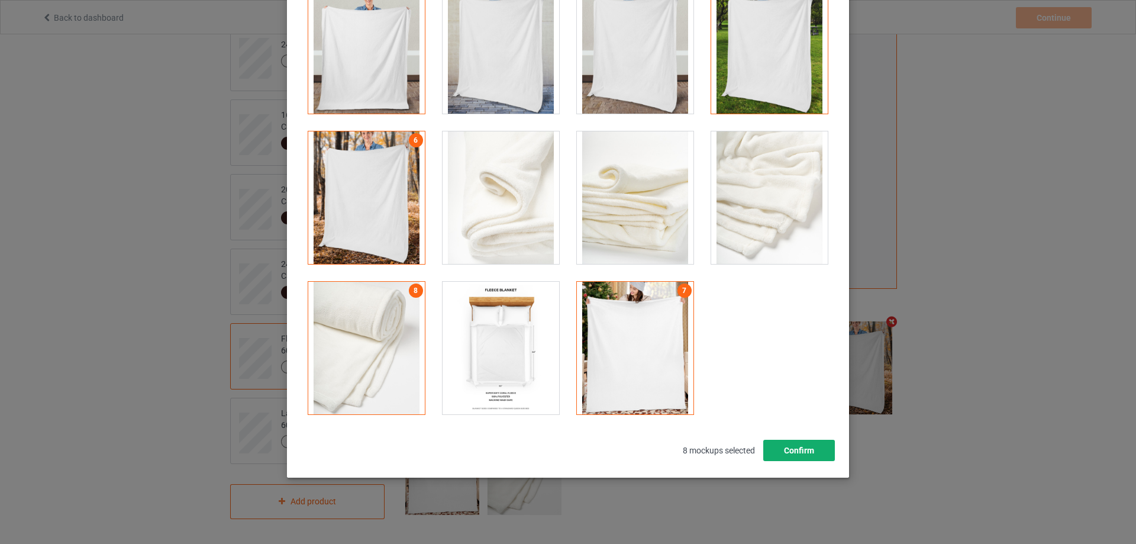
click at [794, 459] on button "Confirm" at bounding box center [799, 450] width 72 height 21
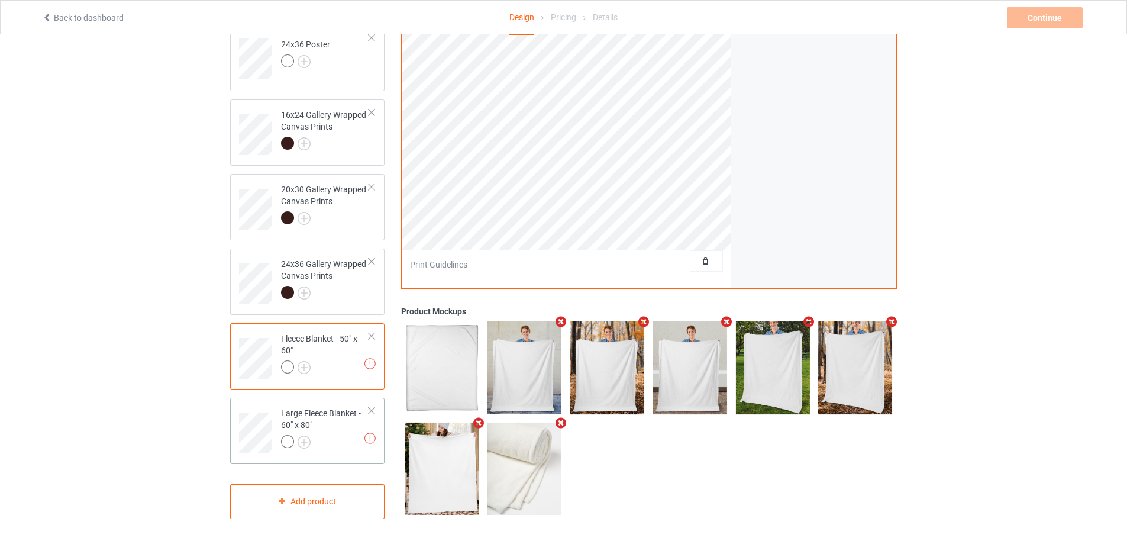
click at [331, 447] on div at bounding box center [325, 443] width 88 height 17
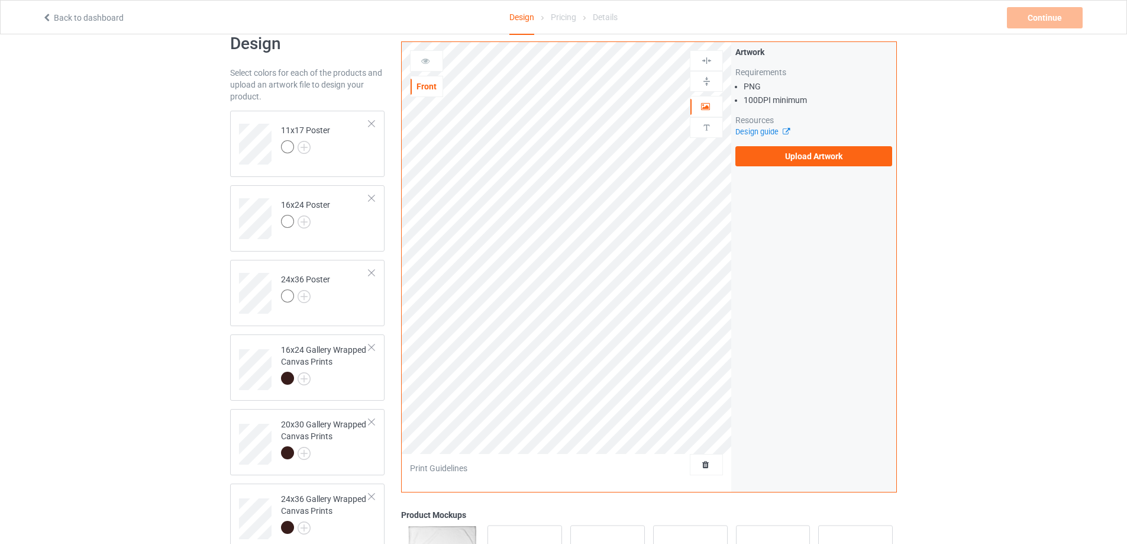
scroll to position [24, 0]
click at [763, 159] on label "Upload Artwork" at bounding box center [814, 156] width 157 height 20
click at [0, 0] on input "Upload Artwork" at bounding box center [0, 0] width 0 height 0
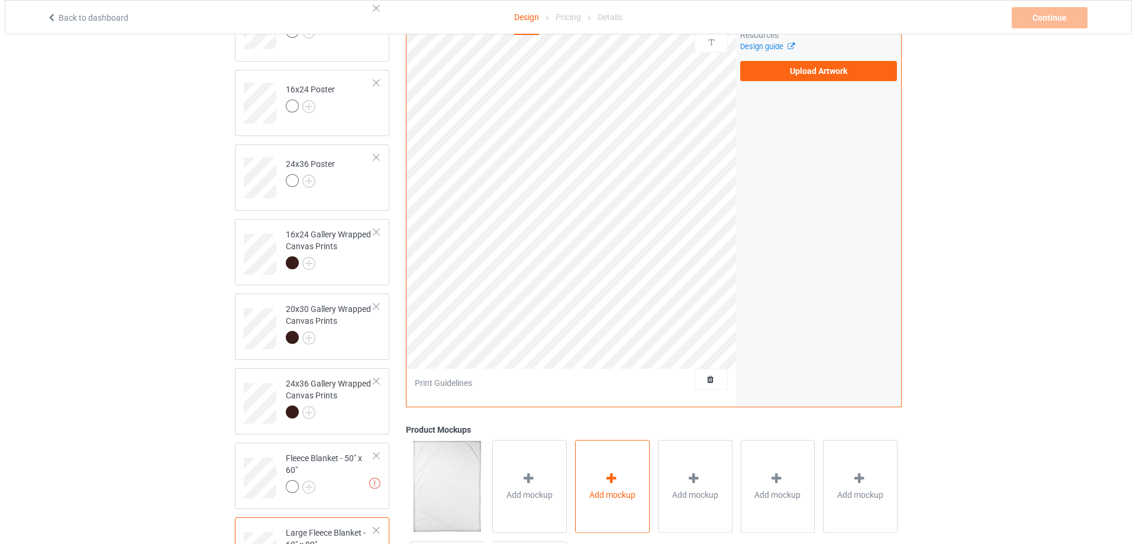
scroll to position [261, 0]
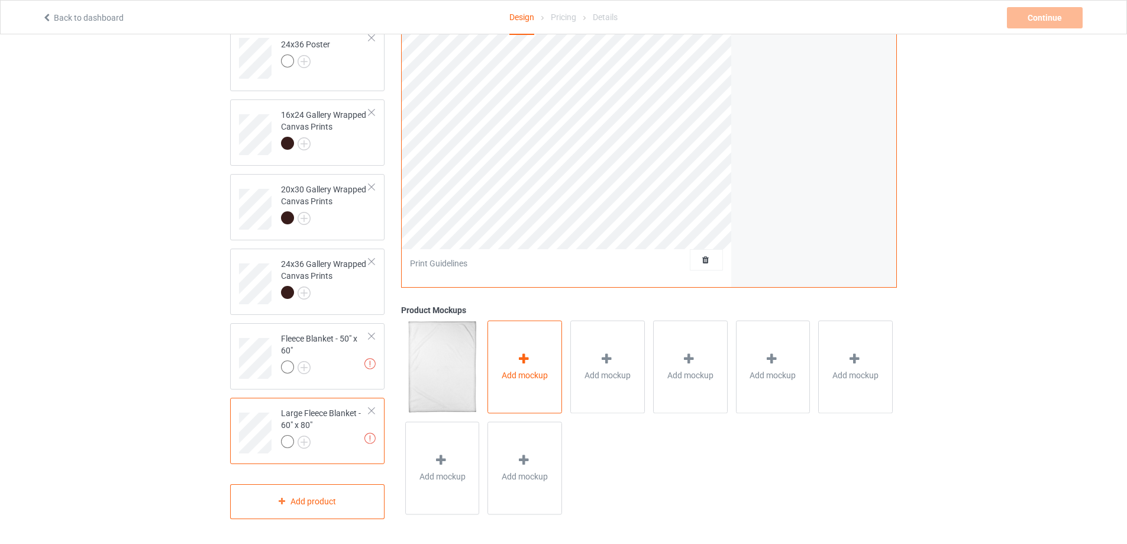
click at [533, 350] on div "Add mockup" at bounding box center [525, 367] width 75 height 93
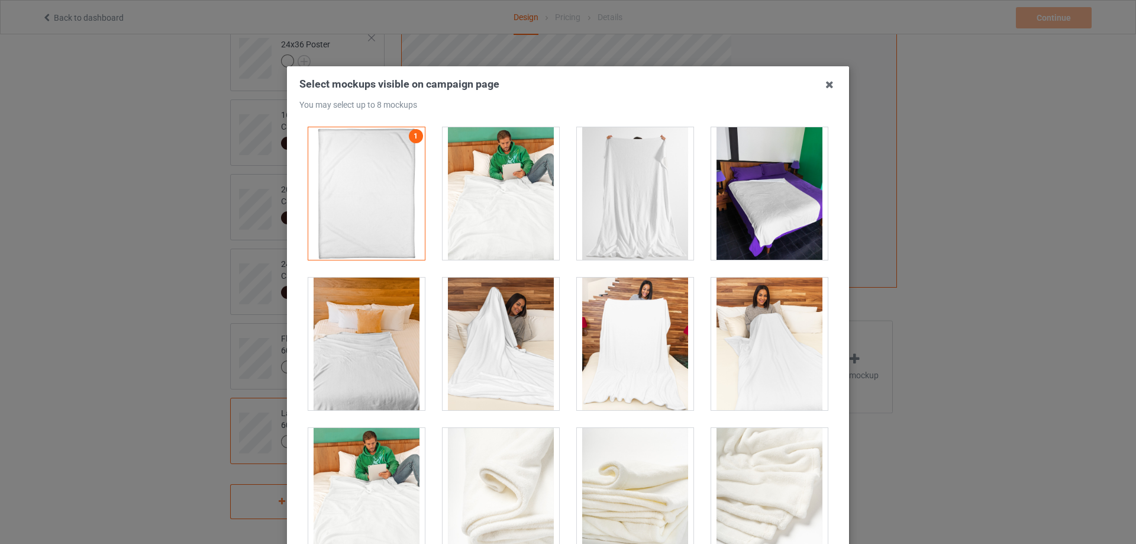
click at [502, 191] on div at bounding box center [501, 193] width 117 height 133
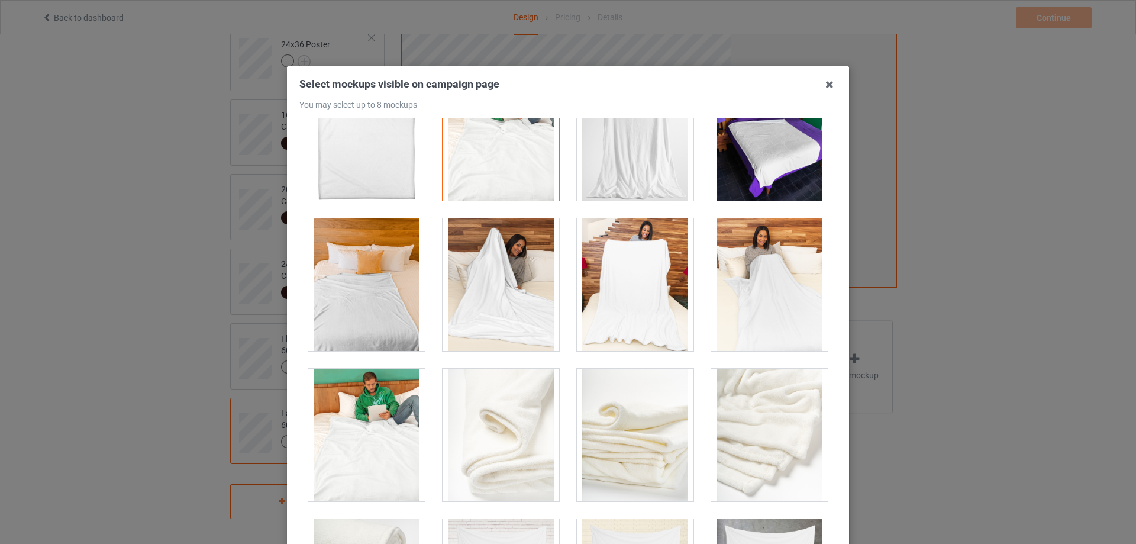
scroll to position [0, 0]
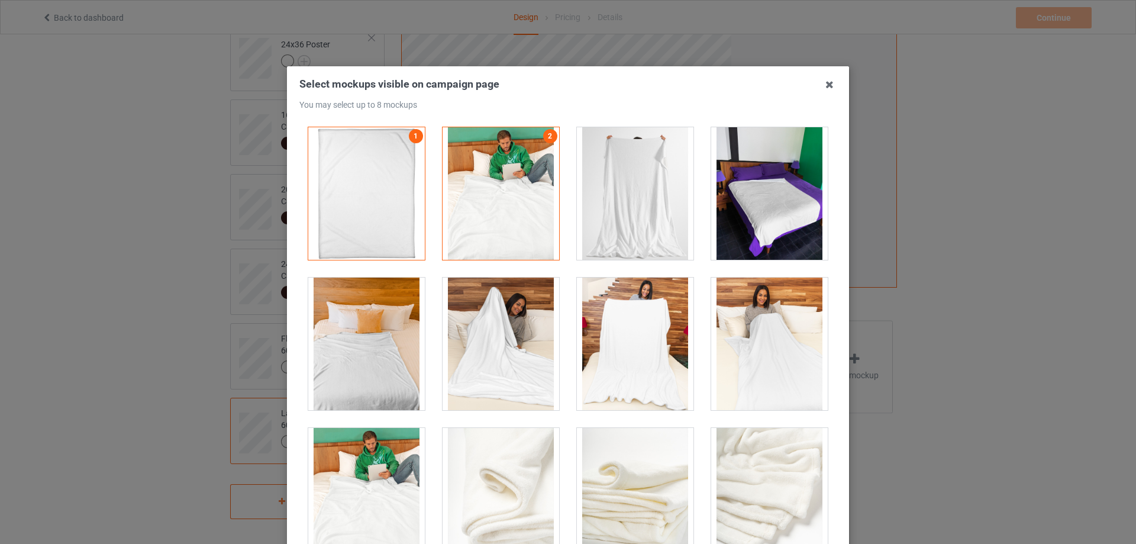
click at [766, 218] on div at bounding box center [769, 193] width 117 height 133
click at [621, 330] on div at bounding box center [635, 344] width 117 height 133
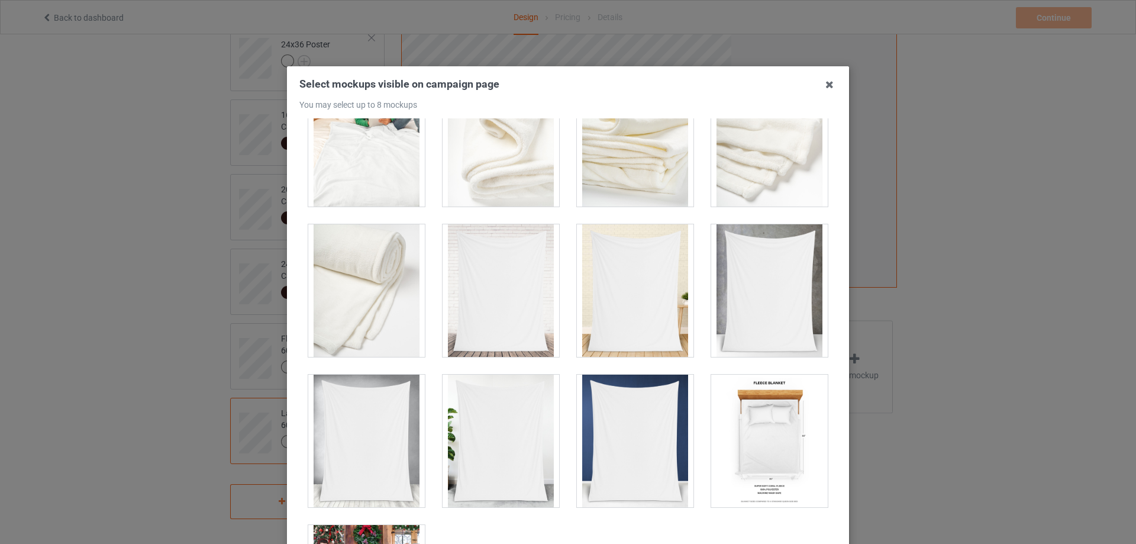
scroll to position [355, 0]
click at [362, 430] on div at bounding box center [366, 439] width 117 height 133
click at [577, 436] on div at bounding box center [635, 439] width 117 height 133
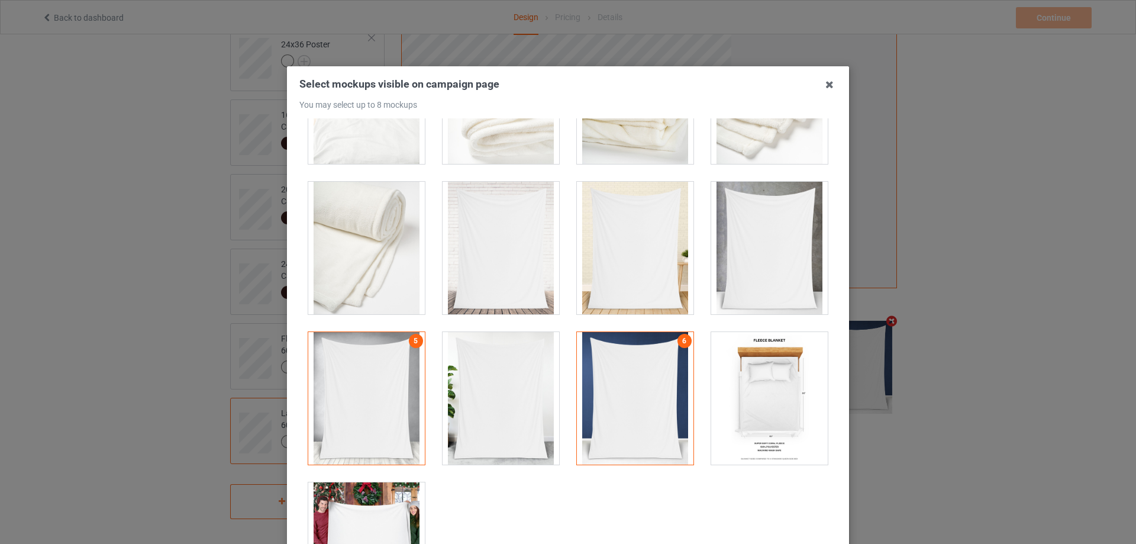
scroll to position [467, 0]
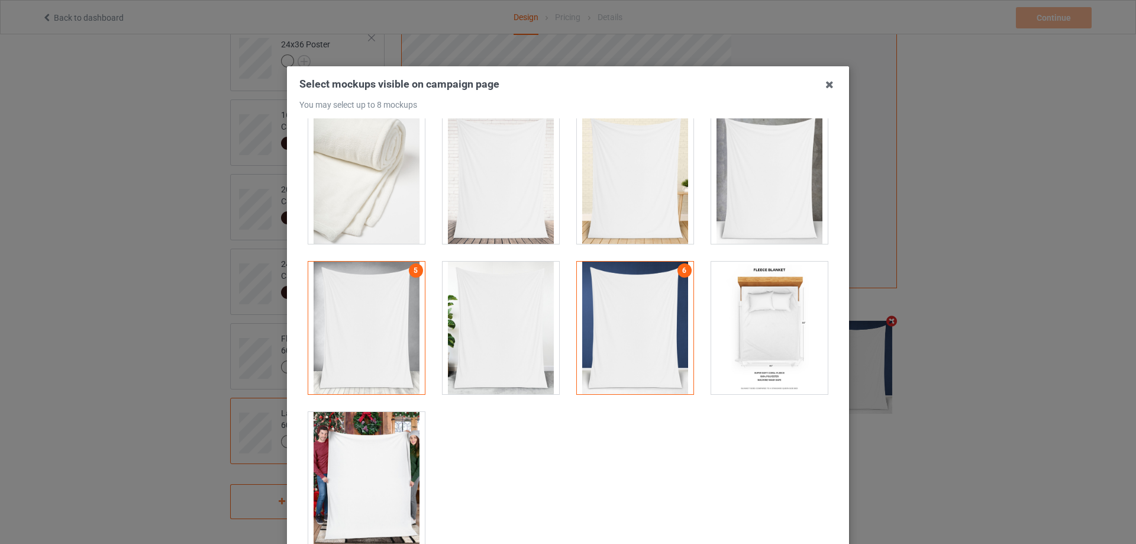
click at [373, 421] on div at bounding box center [366, 478] width 117 height 133
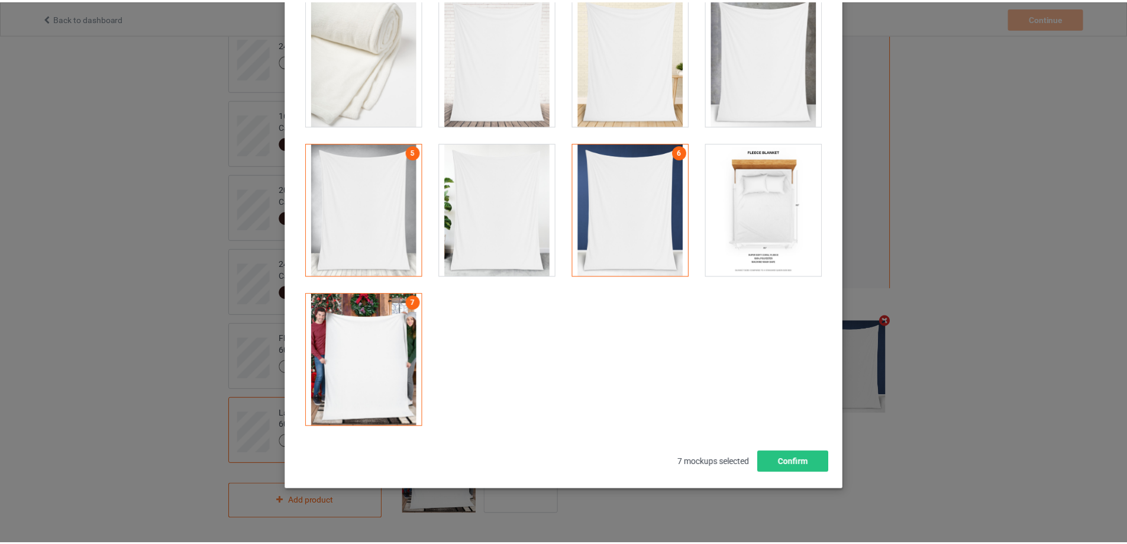
scroll to position [130, 0]
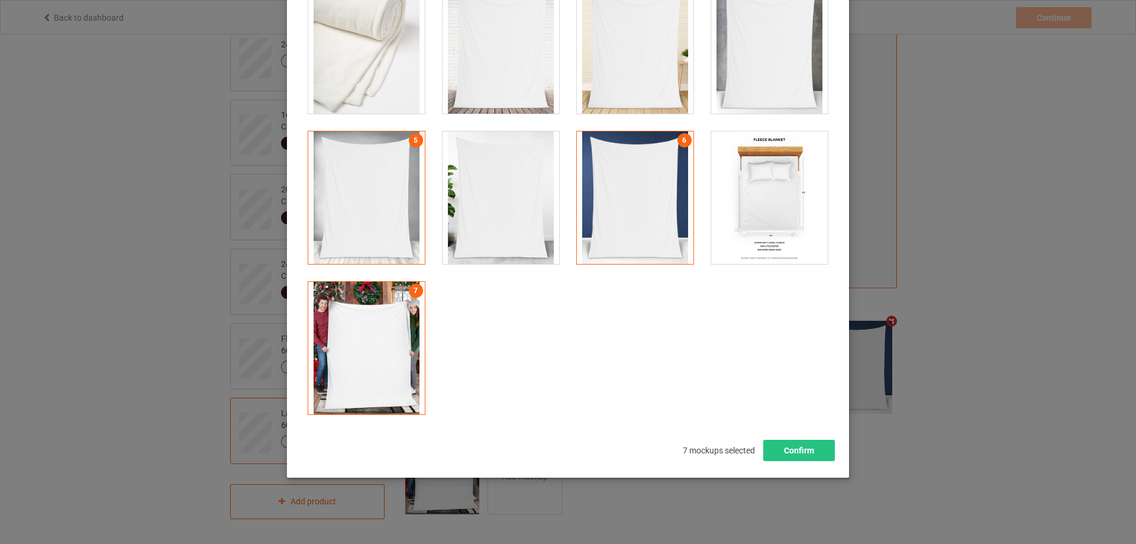
click at [773, 237] on div at bounding box center [769, 197] width 117 height 133
click at [788, 455] on button "Confirm" at bounding box center [799, 450] width 72 height 21
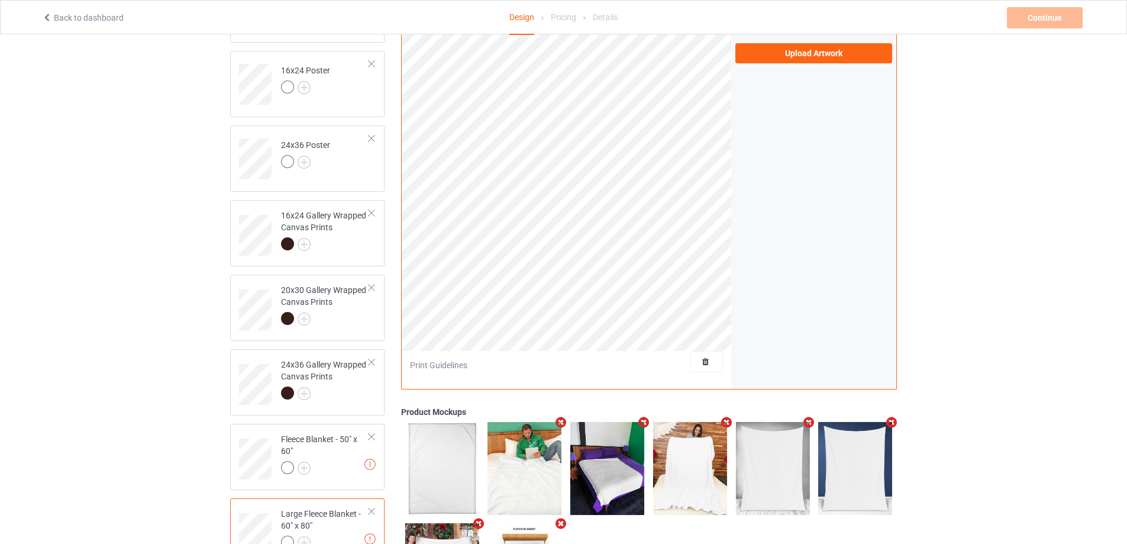
scroll to position [261, 0]
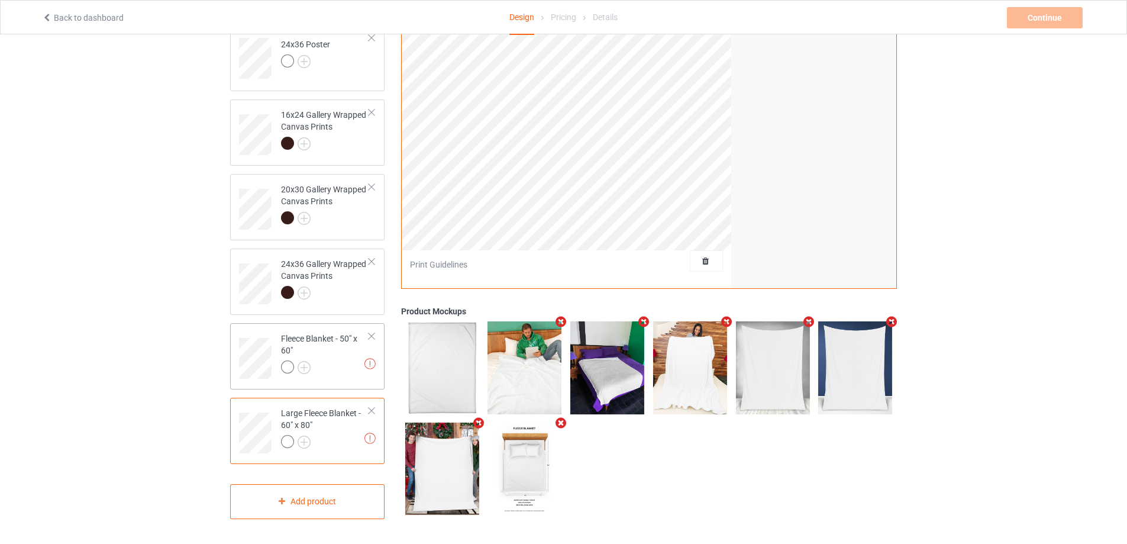
click at [338, 356] on div "Fleece Blanket - 50" x 60"" at bounding box center [325, 353] width 88 height 40
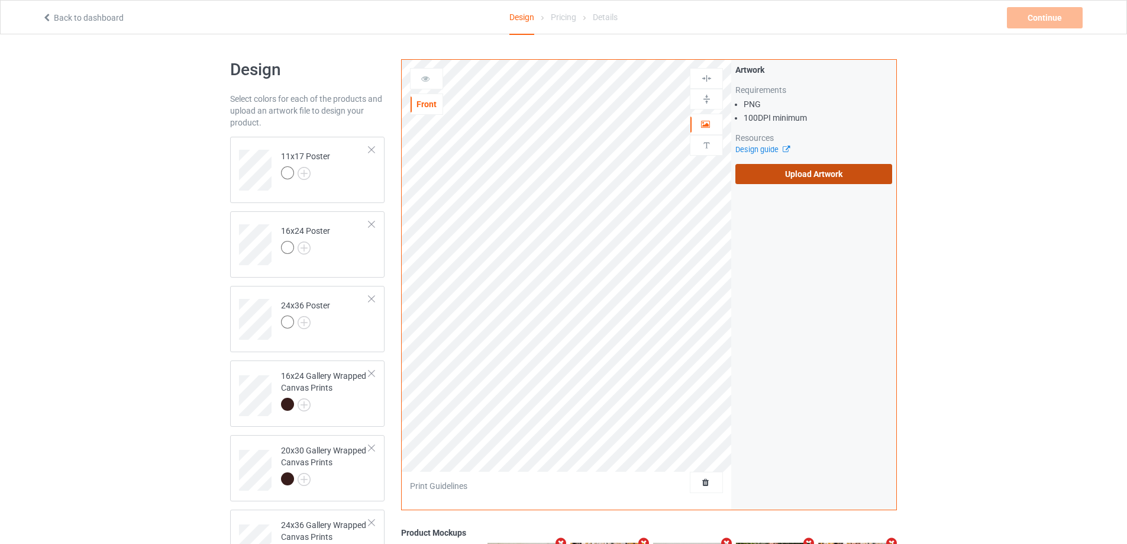
click at [806, 178] on label "Upload Artwork" at bounding box center [814, 174] width 157 height 20
click at [0, 0] on input "Upload Artwork" at bounding box center [0, 0] width 0 height 0
click at [817, 168] on label "Upload Artwork" at bounding box center [814, 174] width 157 height 20
click at [0, 0] on input "Upload Artwork" at bounding box center [0, 0] width 0 height 0
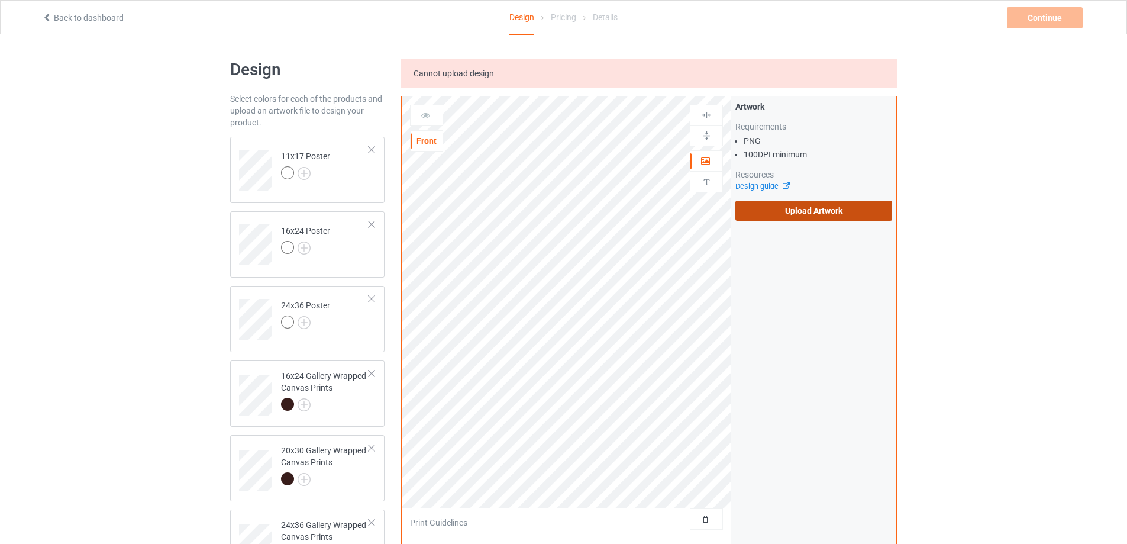
click at [785, 205] on label "Upload Artwork" at bounding box center [814, 211] width 157 height 20
click at [0, 0] on input "Upload Artwork" at bounding box center [0, 0] width 0 height 0
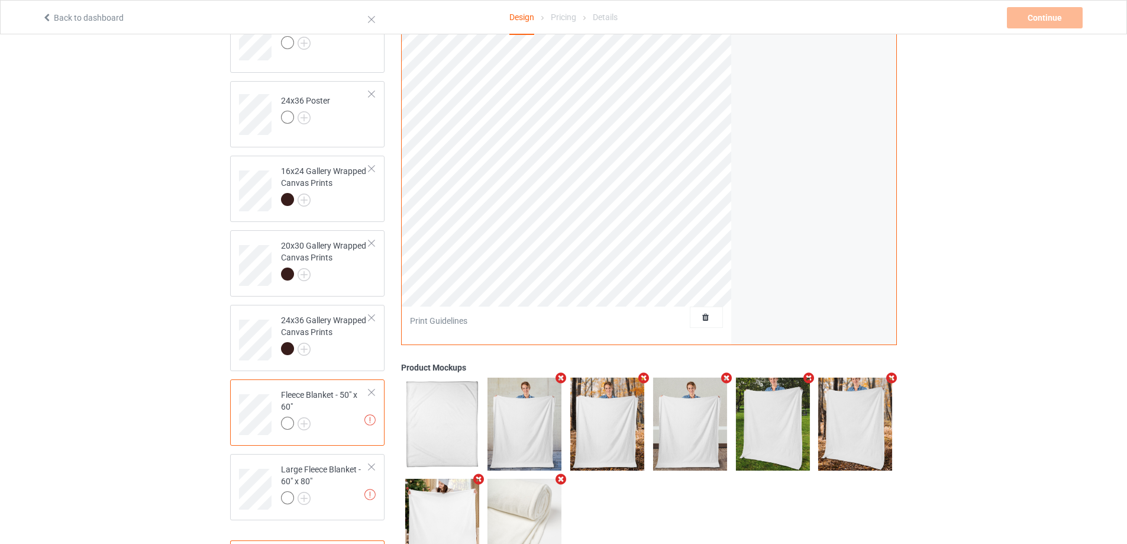
scroll to position [237, 0]
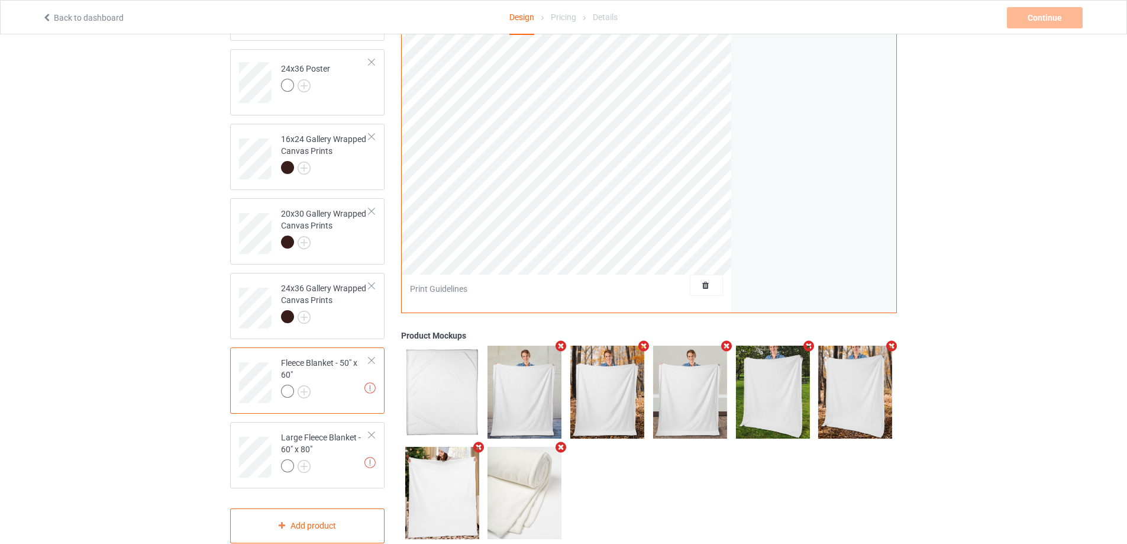
click at [333, 379] on div "Fleece Blanket - 50" x 60"" at bounding box center [325, 377] width 88 height 40
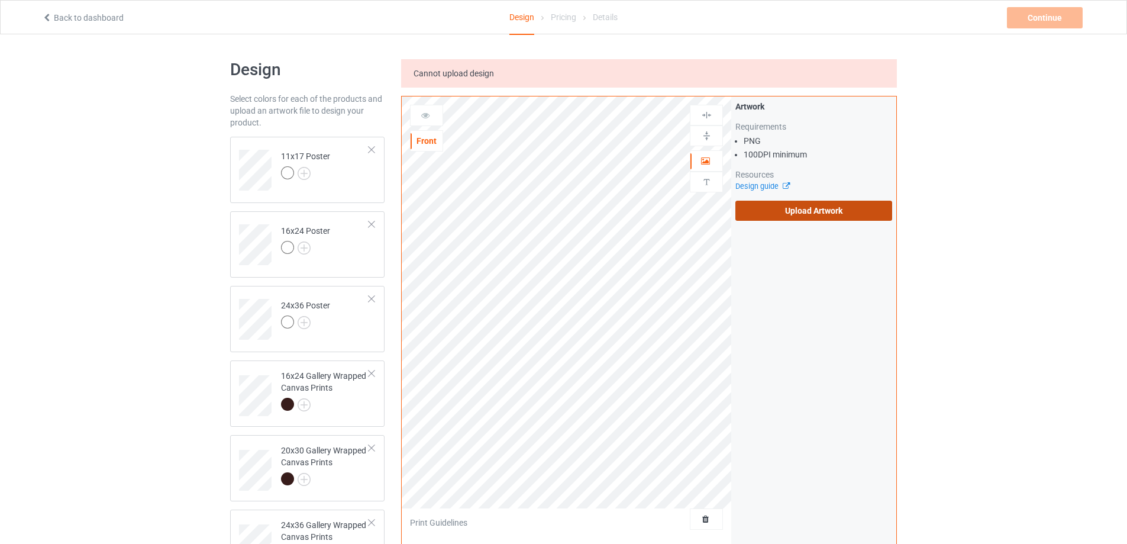
click at [776, 213] on label "Upload Artwork" at bounding box center [814, 211] width 157 height 20
click at [0, 0] on input "Upload Artwork" at bounding box center [0, 0] width 0 height 0
click at [776, 216] on label "Upload Artwork" at bounding box center [814, 211] width 157 height 20
click at [0, 0] on input "Upload Artwork" at bounding box center [0, 0] width 0 height 0
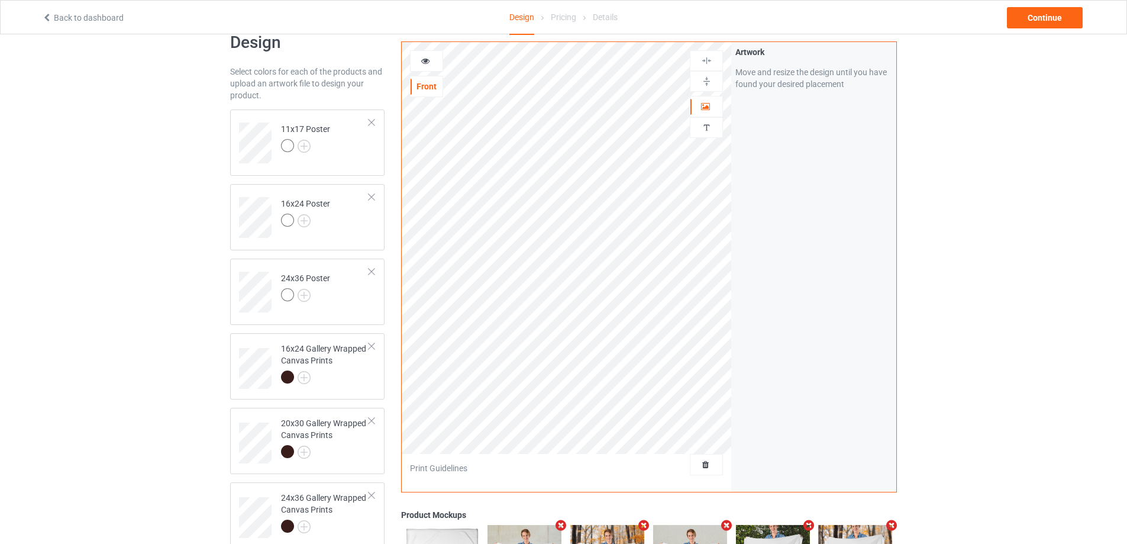
scroll to position [24, 0]
click at [711, 80] on img at bounding box center [706, 81] width 11 height 11
click at [707, 80] on img at bounding box center [706, 81] width 11 height 11
click at [708, 59] on img at bounding box center [706, 60] width 11 height 11
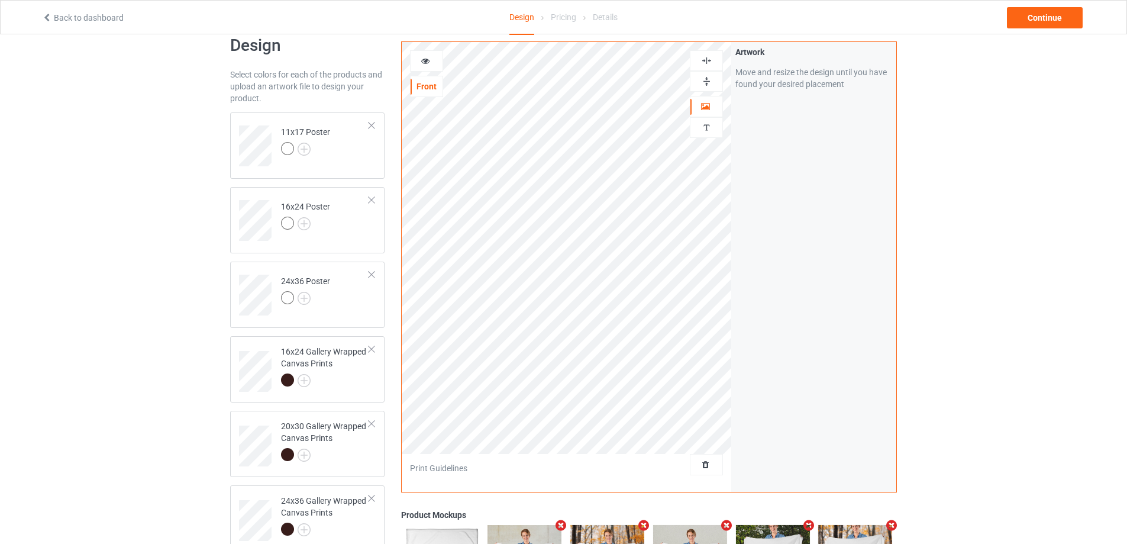
click at [708, 59] on img at bounding box center [706, 60] width 11 height 11
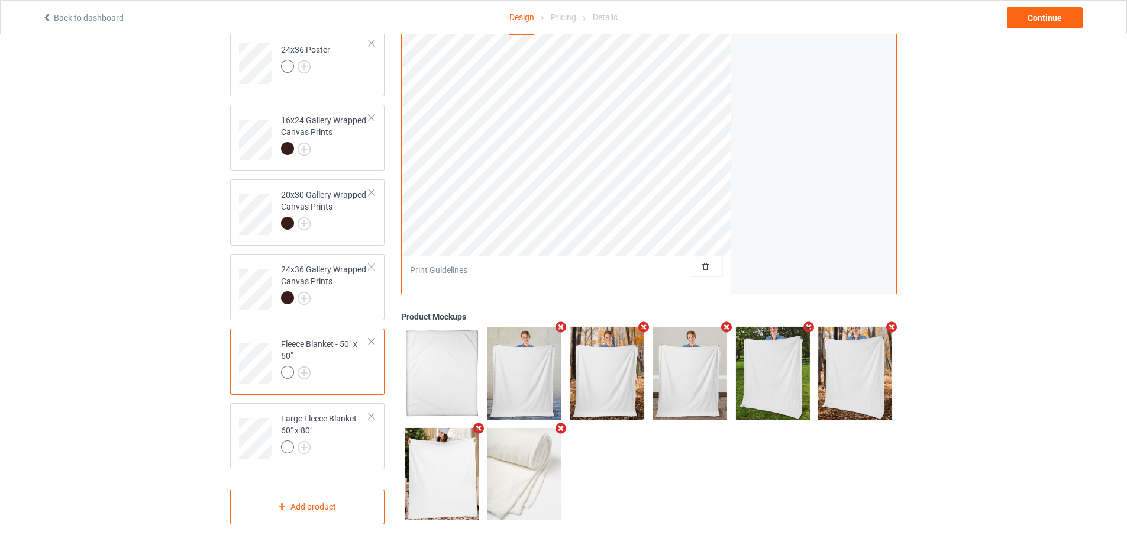
scroll to position [261, 0]
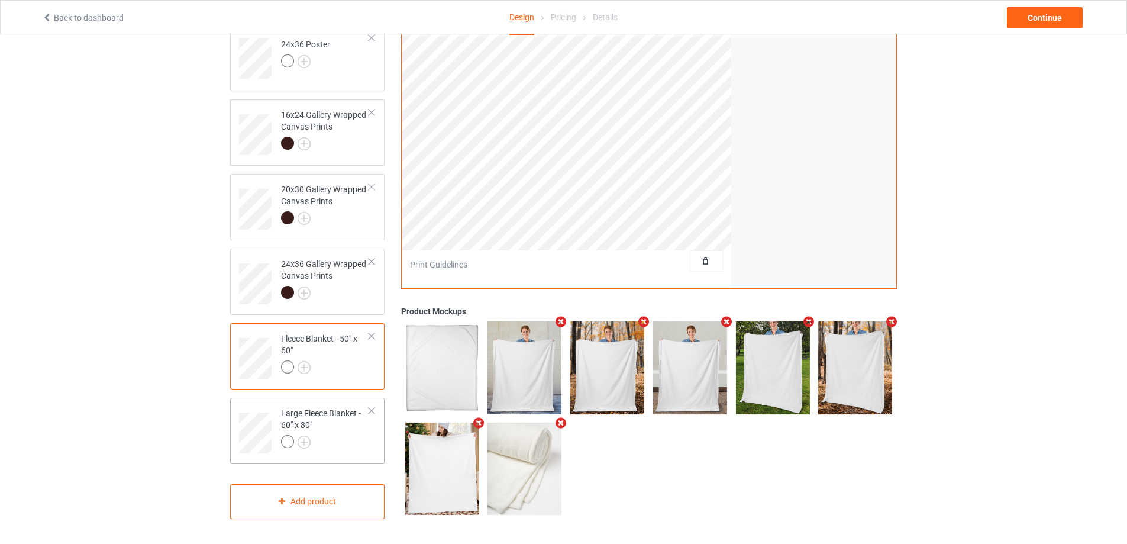
click at [318, 439] on div at bounding box center [325, 443] width 88 height 17
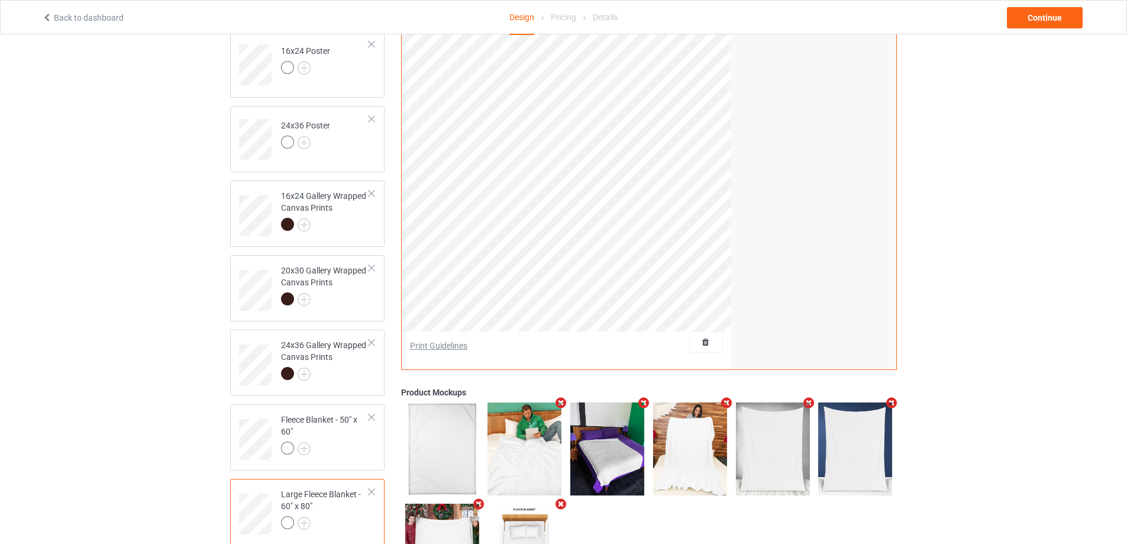
scroll to position [83, 0]
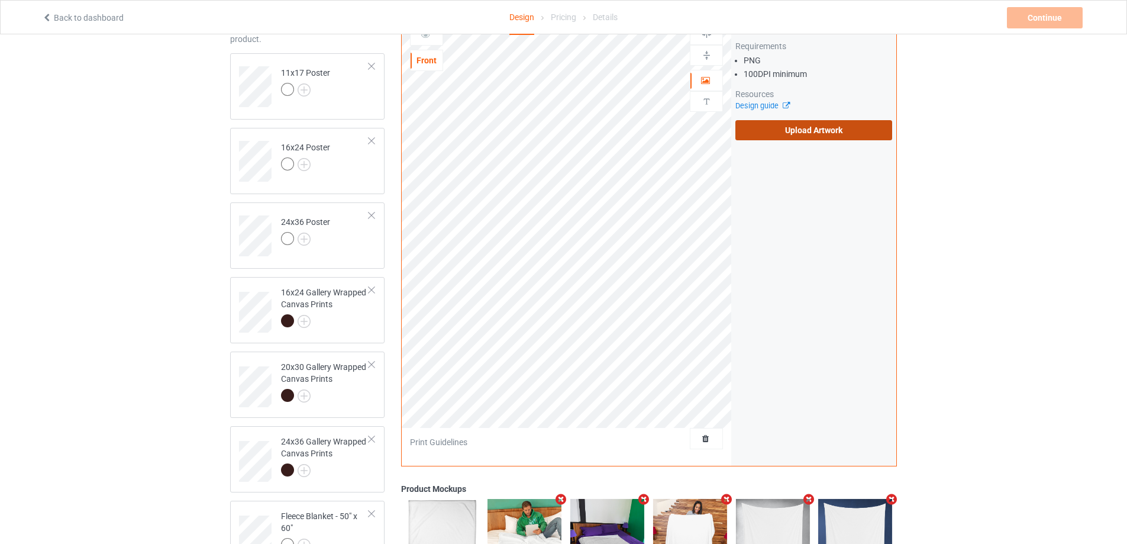
click at [762, 127] on label "Upload Artwork" at bounding box center [814, 130] width 157 height 20
click at [0, 0] on input "Upload Artwork" at bounding box center [0, 0] width 0 height 0
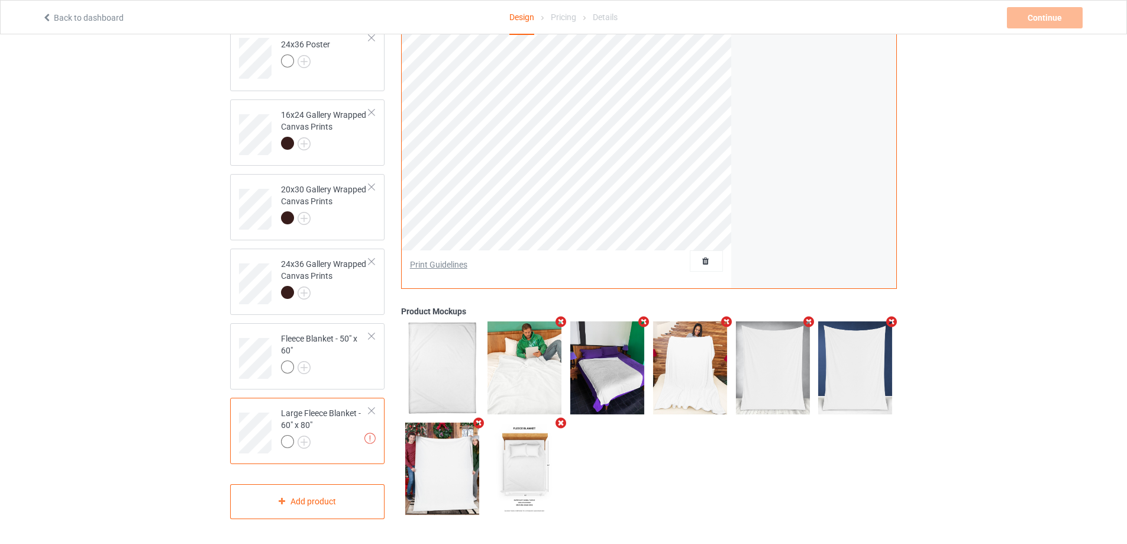
scroll to position [24, 0]
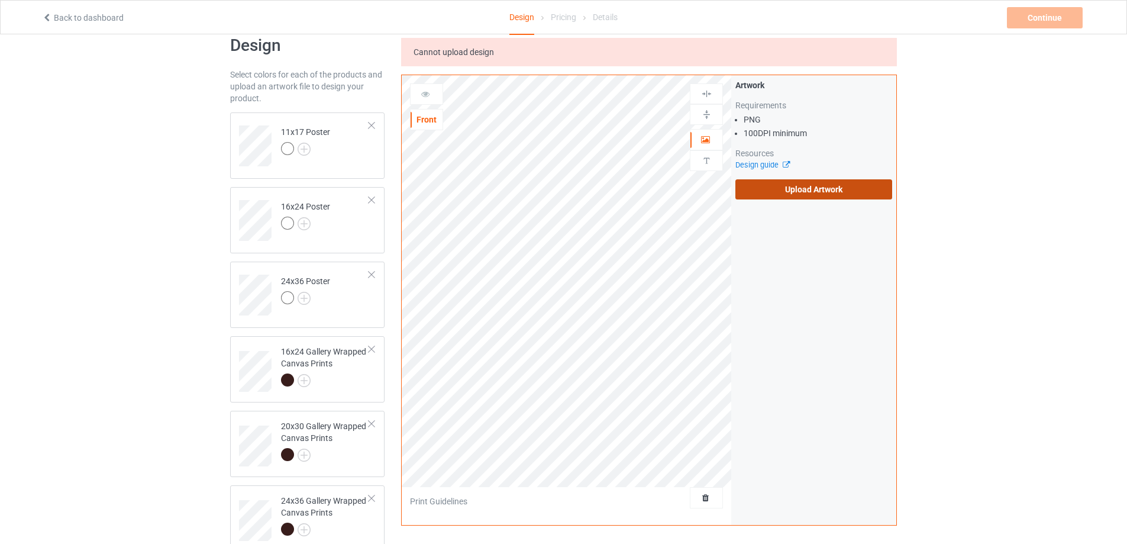
click at [801, 185] on label "Upload Artwork" at bounding box center [814, 189] width 157 height 20
click at [0, 0] on input "Upload Artwork" at bounding box center [0, 0] width 0 height 0
click at [813, 196] on label "Upload Artwork" at bounding box center [814, 189] width 157 height 20
click at [0, 0] on input "Upload Artwork" at bounding box center [0, 0] width 0 height 0
click at [788, 192] on label "Upload Artwork" at bounding box center [814, 189] width 157 height 20
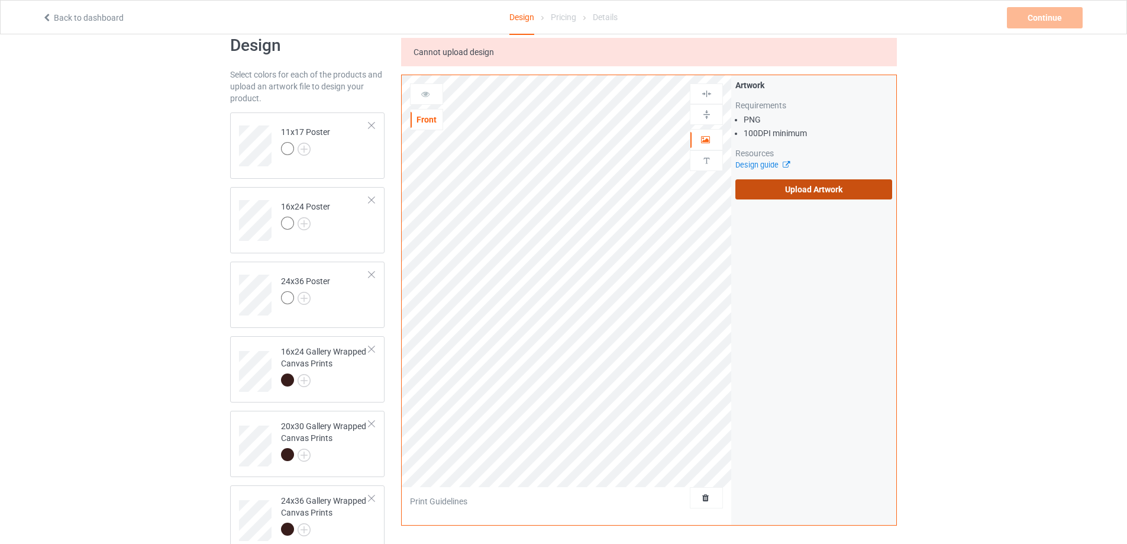
click at [0, 0] on input "Upload Artwork" at bounding box center [0, 0] width 0 height 0
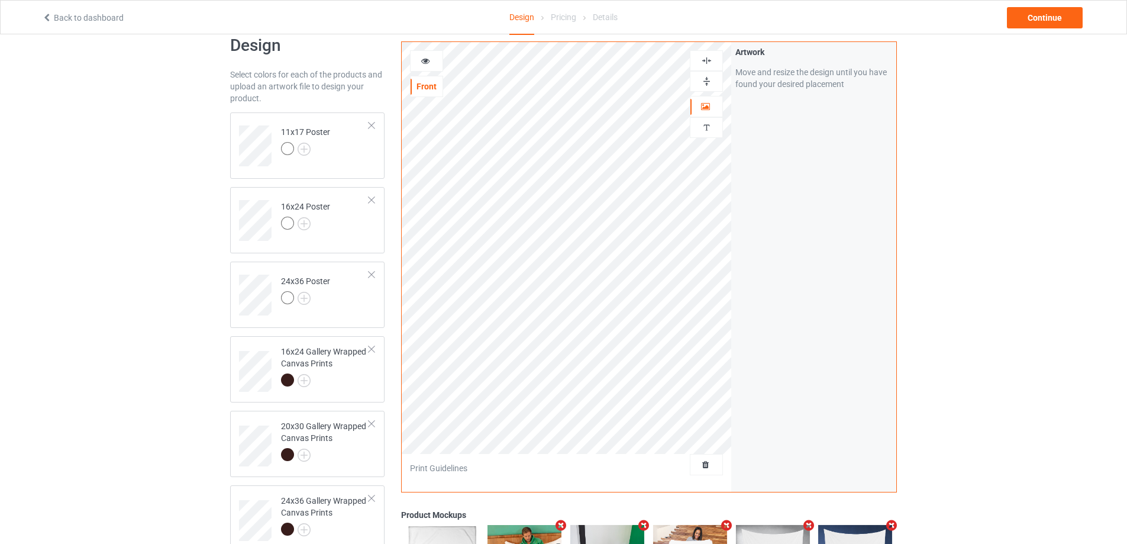
click at [707, 79] on img at bounding box center [706, 81] width 11 height 11
click at [707, 65] on img at bounding box center [706, 60] width 11 height 11
click at [707, 59] on img at bounding box center [706, 60] width 11 height 11
click at [1055, 14] on div "Continue" at bounding box center [1045, 17] width 76 height 21
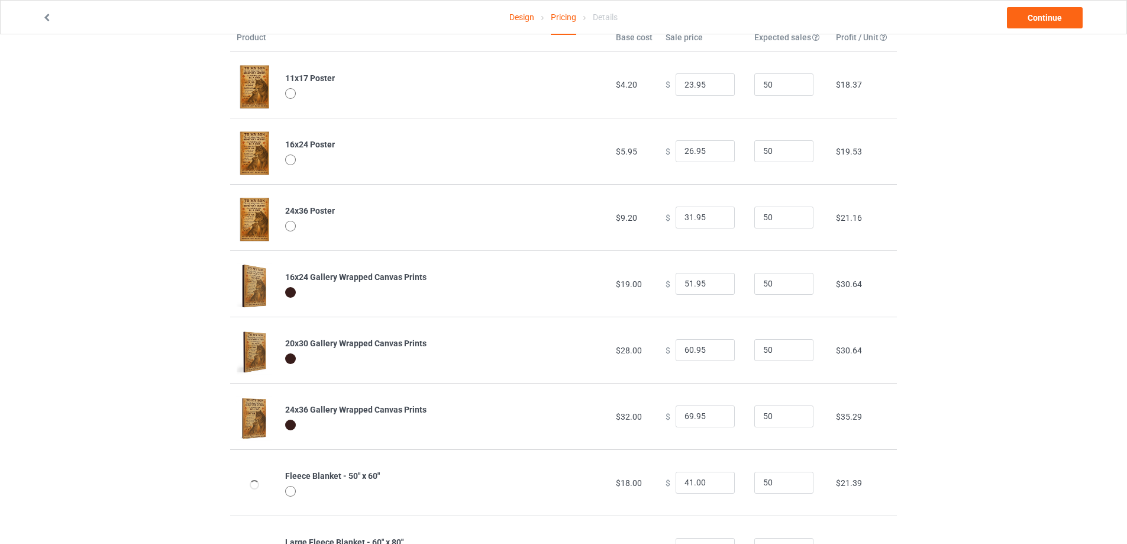
scroll to position [128, 0]
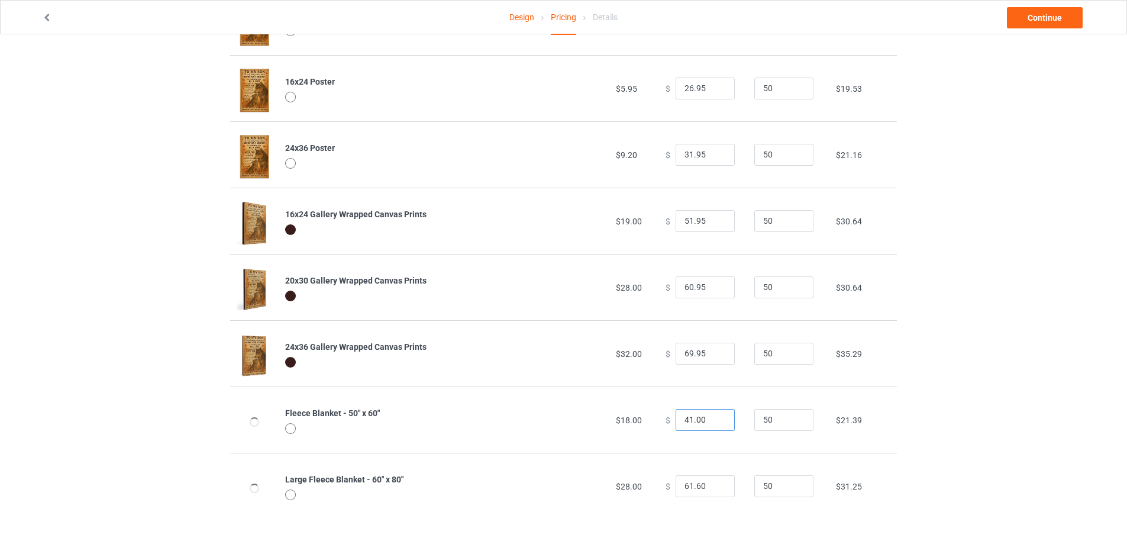
drag, startPoint x: 707, startPoint y: 417, endPoint x: 649, endPoint y: 412, distance: 58.2
click at [649, 413] on tr "Fleece Blanket - 50" x 60" $18.00 $ 41.00 50 $21.39" at bounding box center [563, 419] width 667 height 66
drag, startPoint x: 703, startPoint y: 415, endPoint x: 641, endPoint y: 423, distance: 62.6
click at [641, 423] on tr "Fleece Blanket - 50" x 60" $18.00 $ 59.95 50 $39.01" at bounding box center [563, 419] width 667 height 66
type input "49.95"
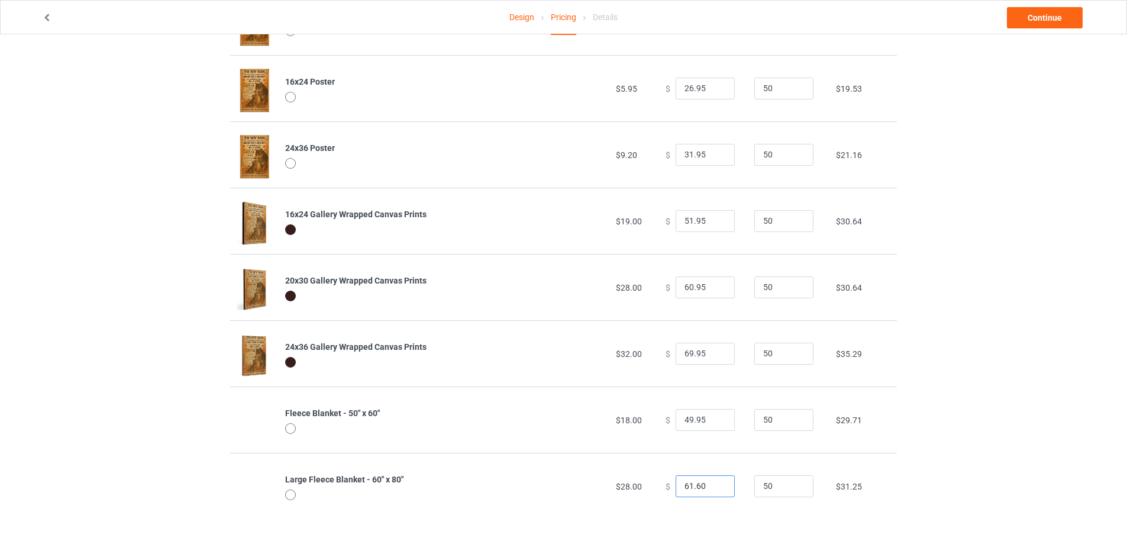
drag, startPoint x: 710, startPoint y: 484, endPoint x: 647, endPoint y: 489, distance: 62.4
click at [647, 489] on tr "Large Fleece Blanket - 60" x 80" $28.00 $ 61.60 50 $31.25" at bounding box center [563, 486] width 667 height 66
type input "59.95"
click at [1032, 20] on link "Continue" at bounding box center [1045, 17] width 76 height 21
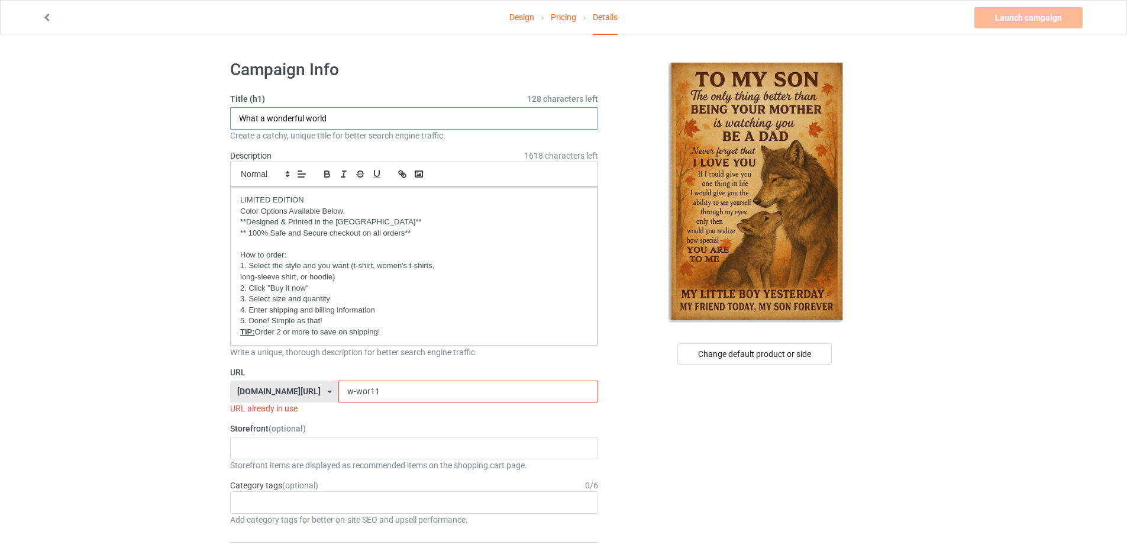
drag, startPoint x: 364, startPoint y: 122, endPoint x: 191, endPoint y: 140, distance: 173.8
type input "To my Son"
drag, startPoint x: 392, startPoint y: 390, endPoint x: 270, endPoint y: 375, distance: 123.4
click at [278, 378] on div "URL [DOMAIN_NAME][URL] [DOMAIN_NAME][URL] [DOMAIN_NAME][URL] [DOMAIN_NAME][URL]…" at bounding box center [414, 390] width 368 height 49
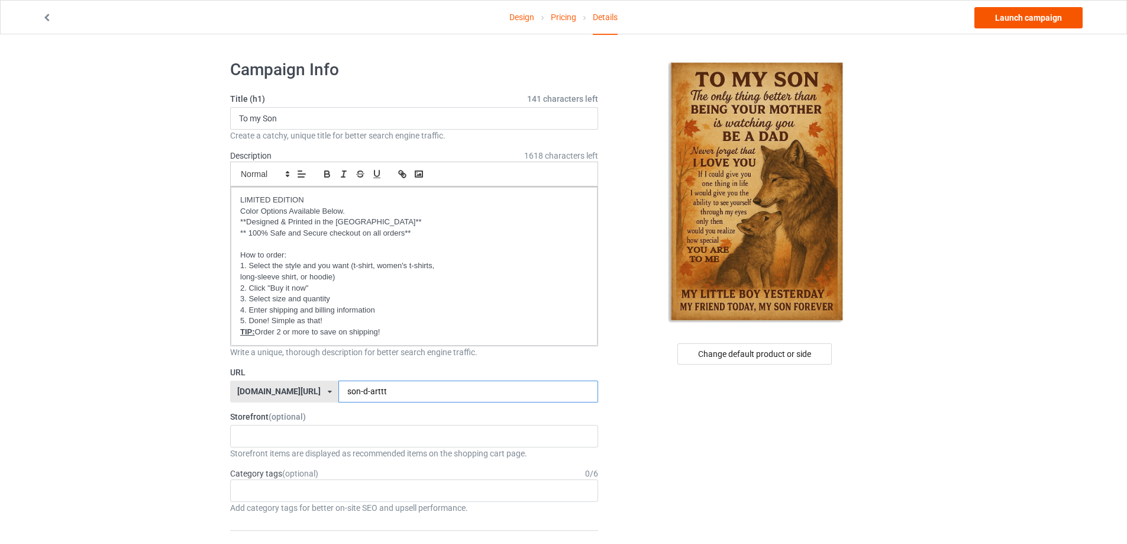
type input "son-d-arttt"
click at [1016, 23] on link "Launch campaign" at bounding box center [1029, 17] width 108 height 21
